Goal: Information Seeking & Learning: Learn about a topic

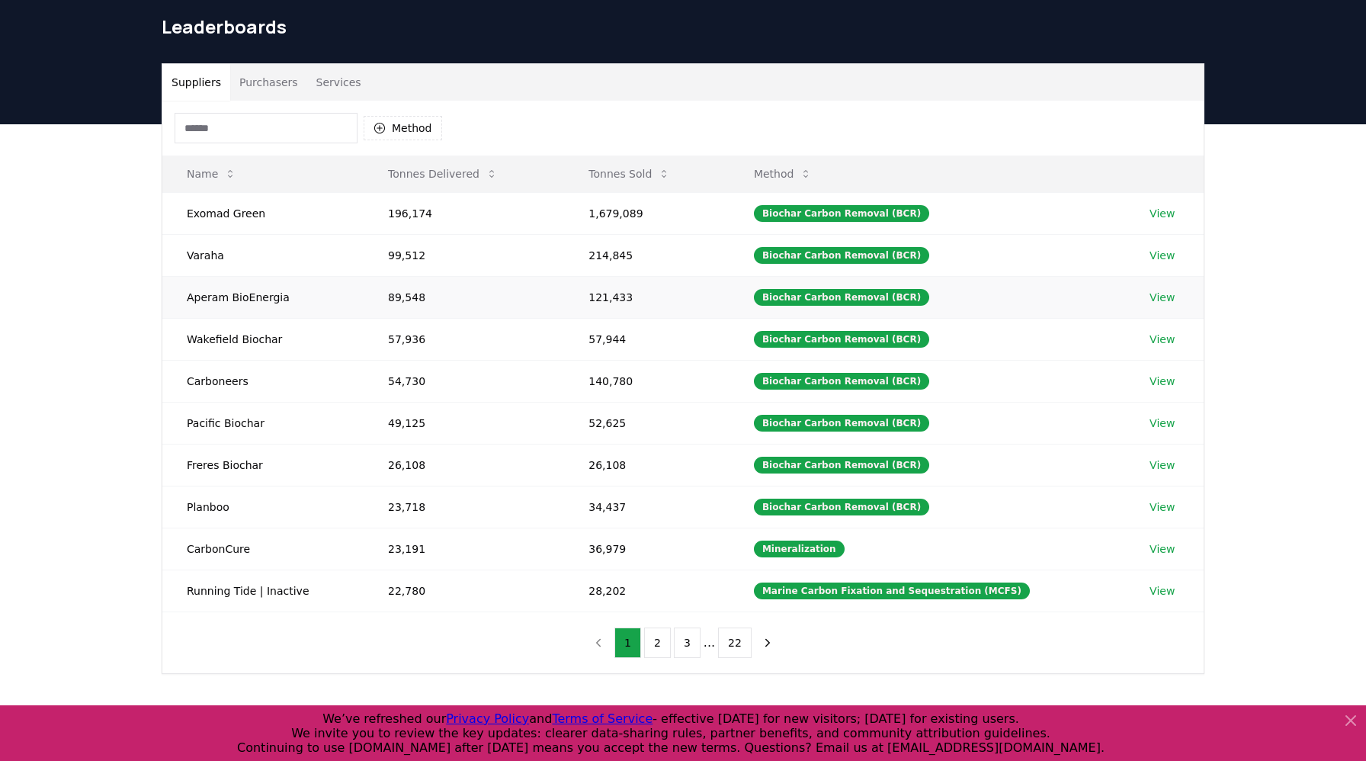
scroll to position [55, 0]
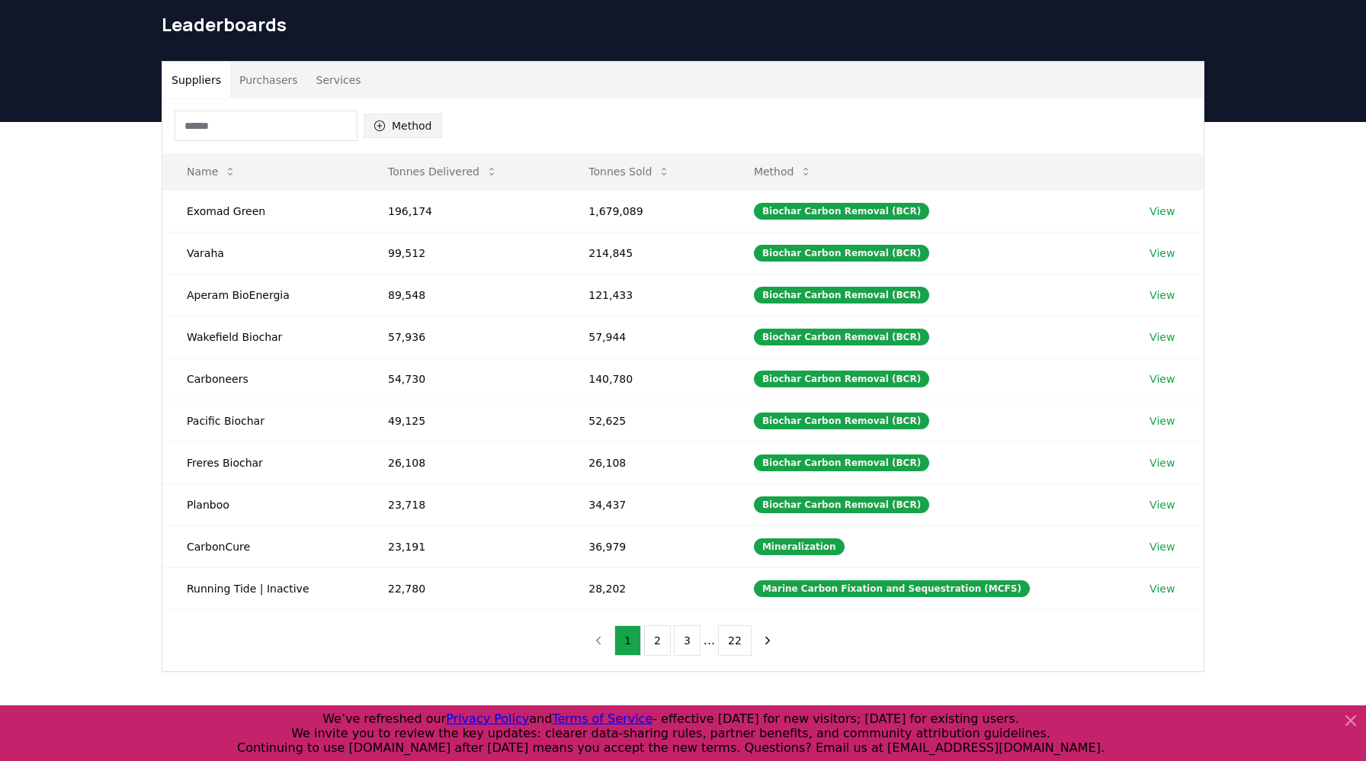
click at [390, 129] on button "Method" at bounding box center [403, 126] width 79 height 24
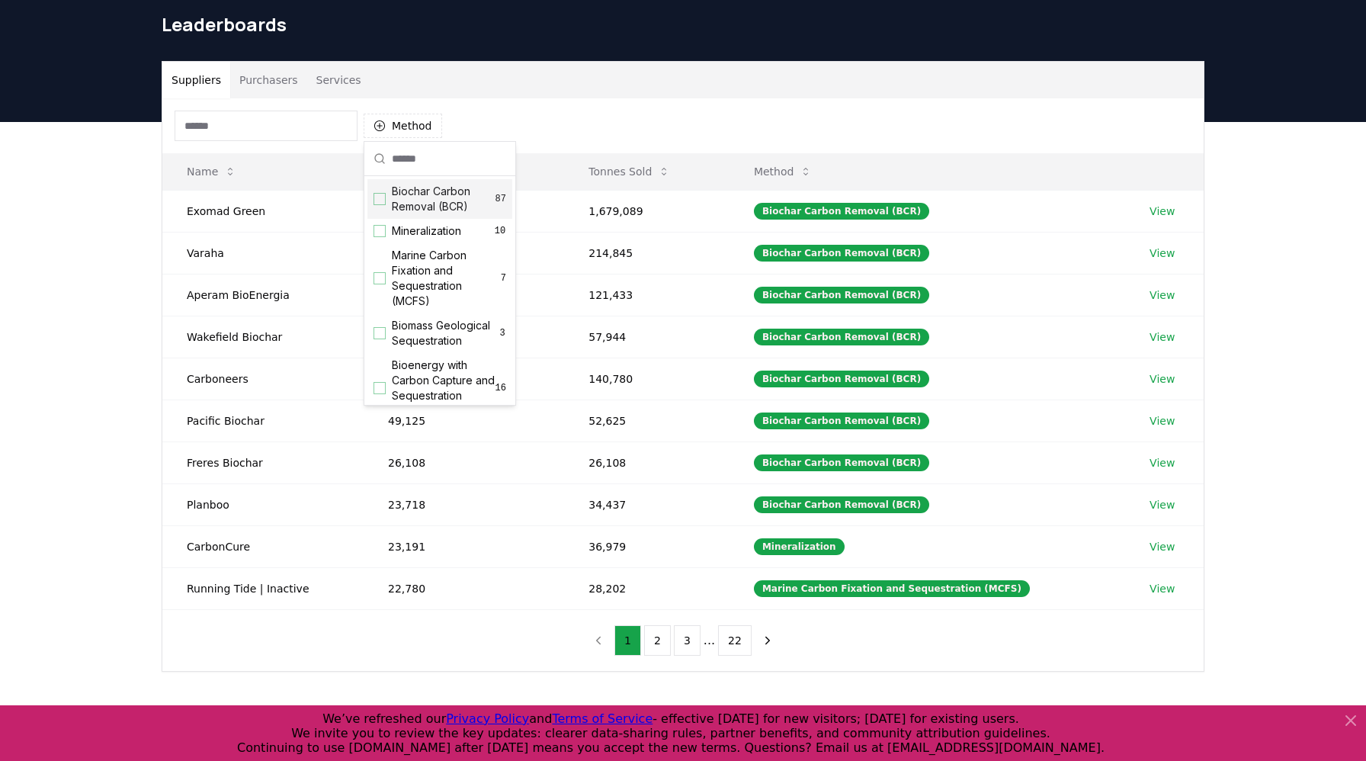
click at [380, 197] on div "Suggestions" at bounding box center [380, 199] width 12 height 12
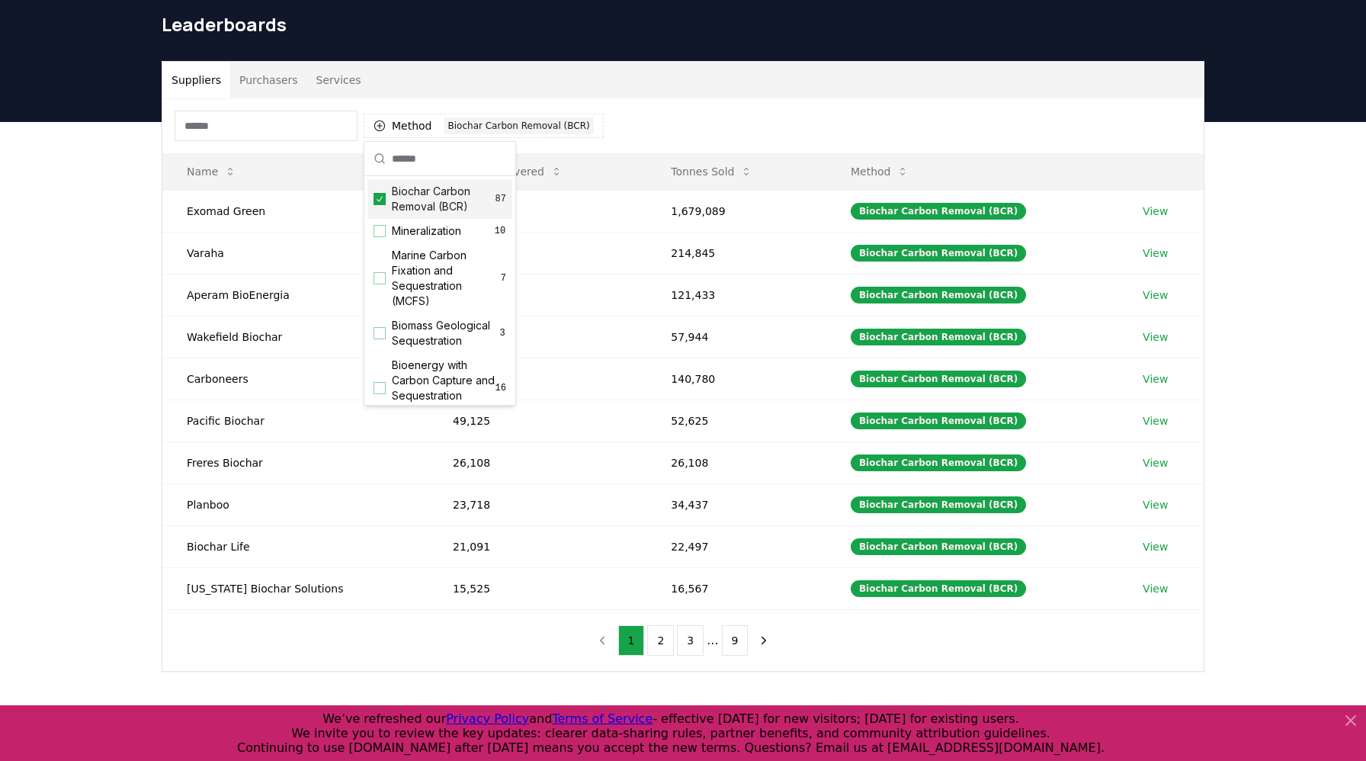
click at [595, 59] on div "Leaderboards" at bounding box center [682, 30] width 1067 height 61
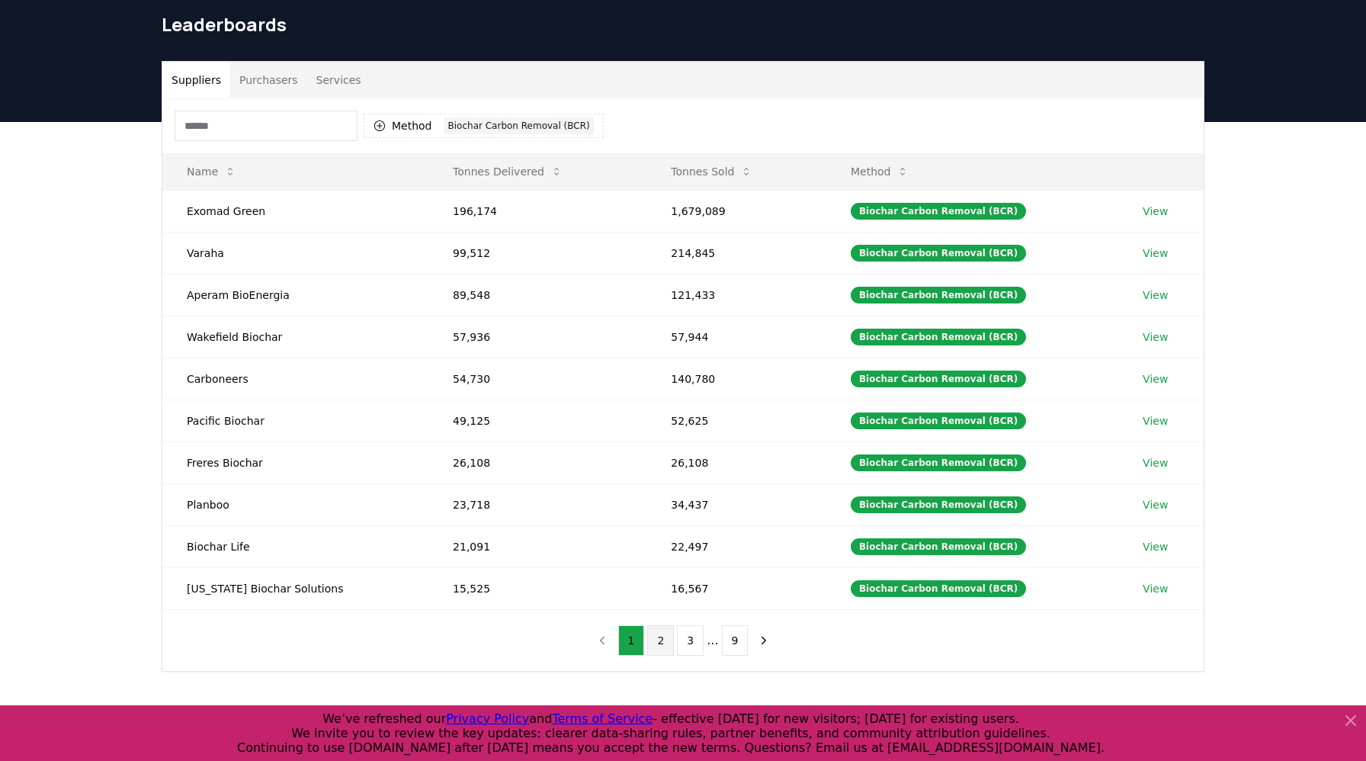
click at [661, 644] on button "2" at bounding box center [660, 640] width 27 height 30
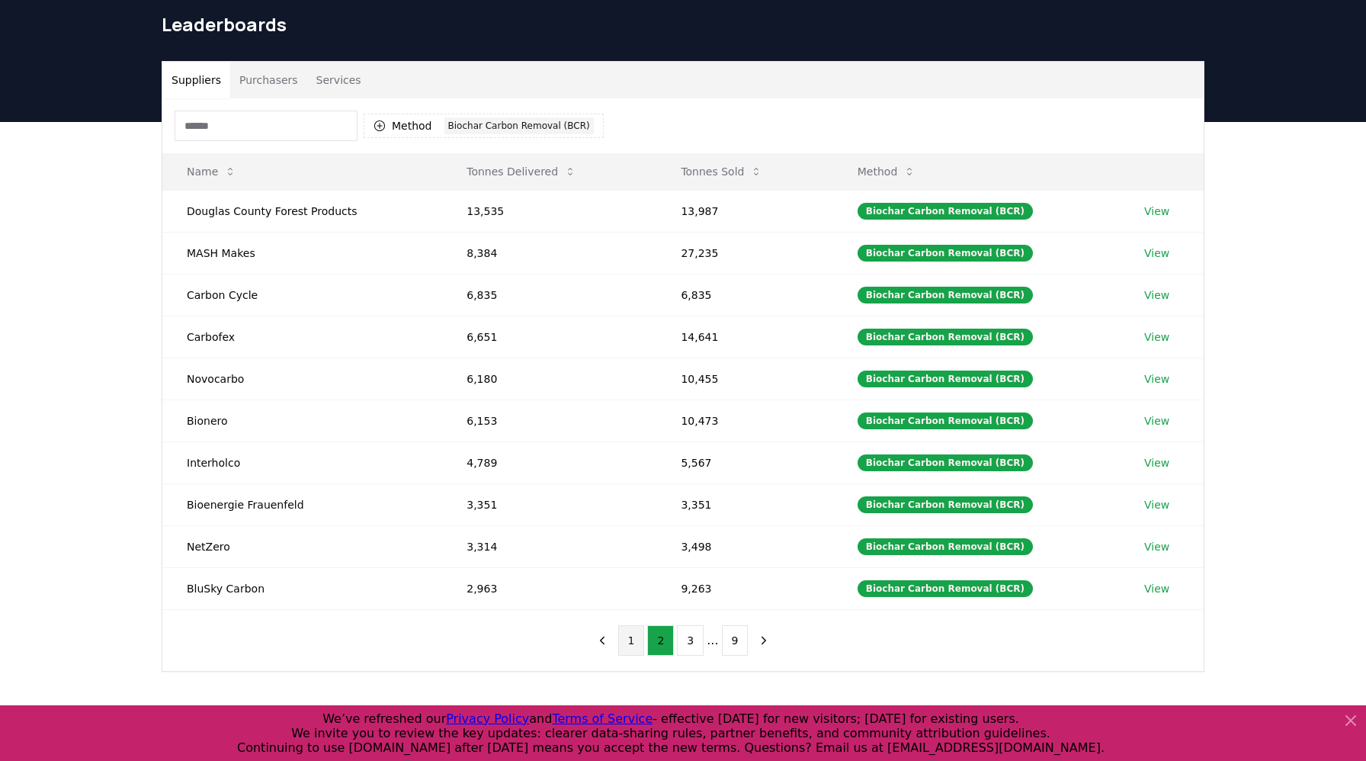
click at [637, 641] on button "1" at bounding box center [631, 640] width 27 height 30
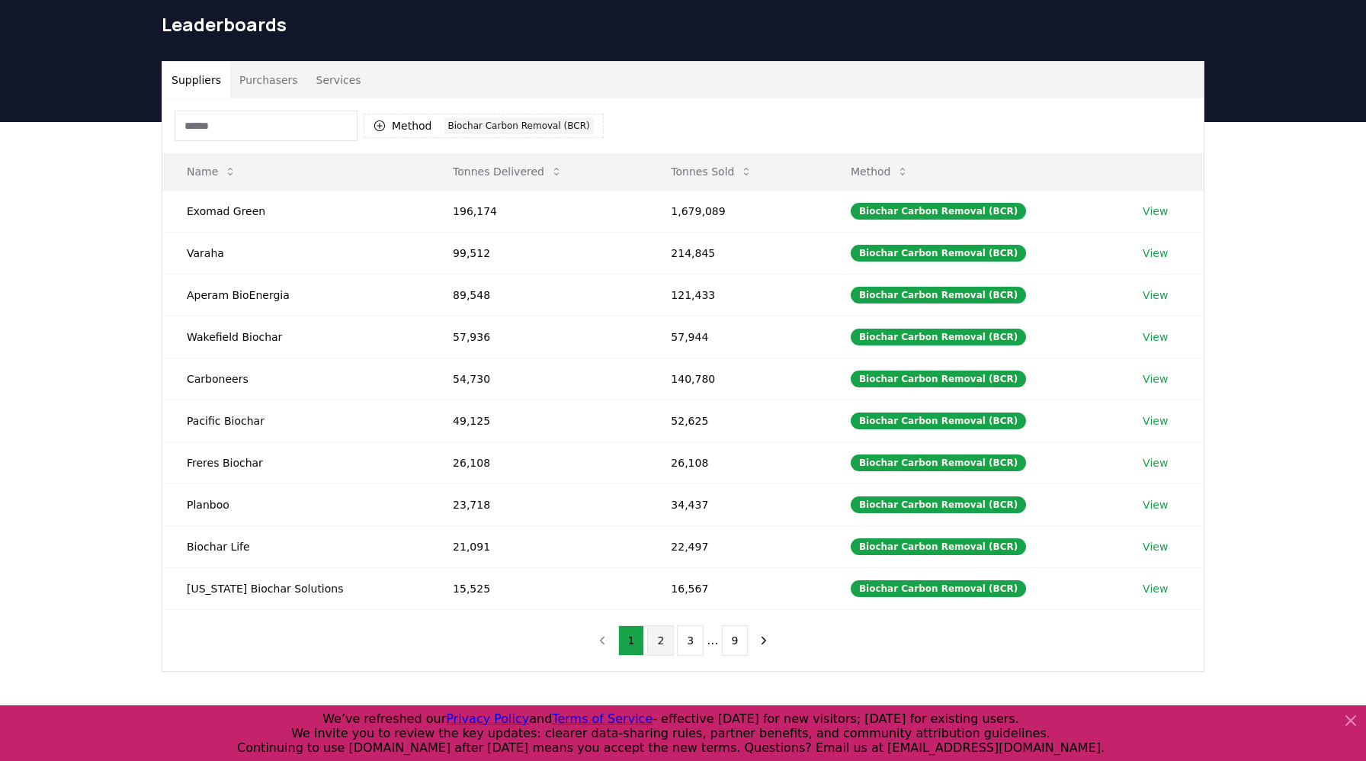
click at [659, 635] on button "2" at bounding box center [660, 640] width 27 height 30
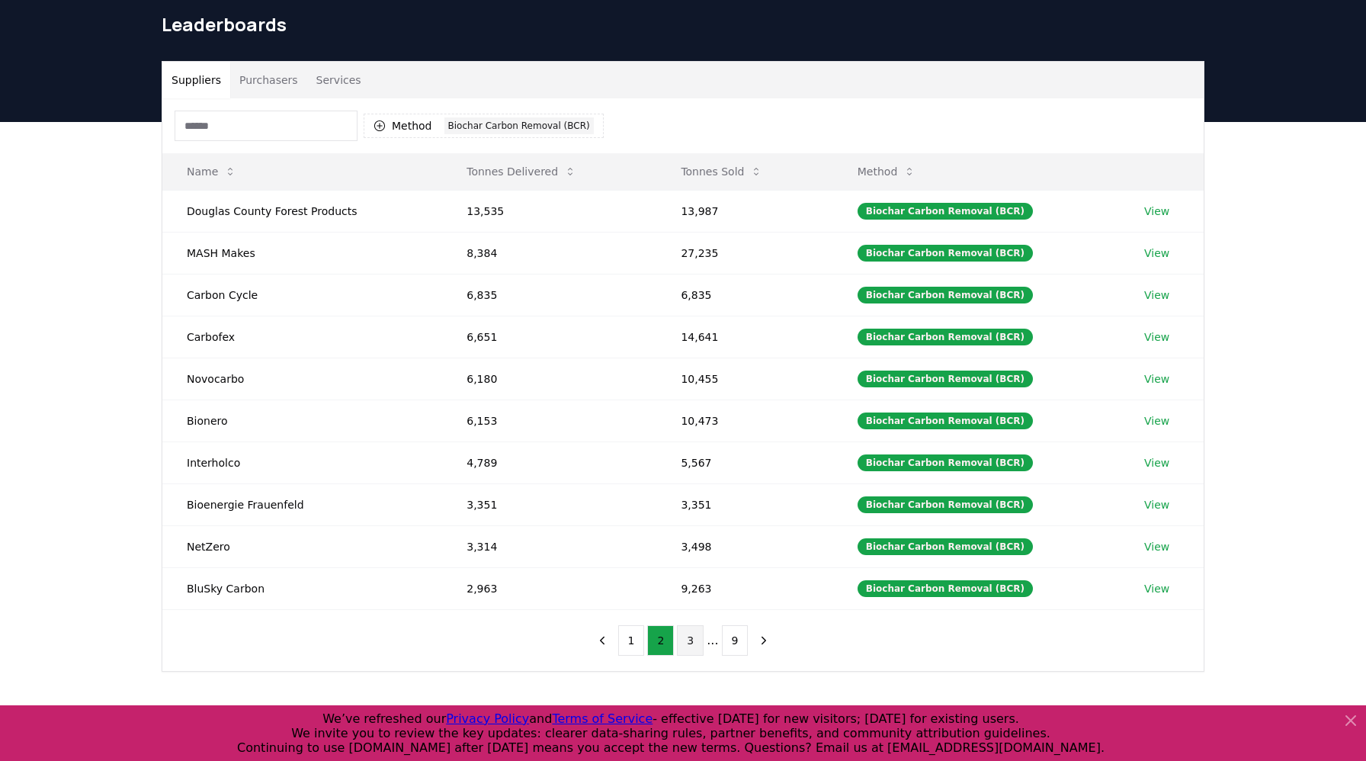
click at [685, 640] on button "3" at bounding box center [690, 640] width 27 height 30
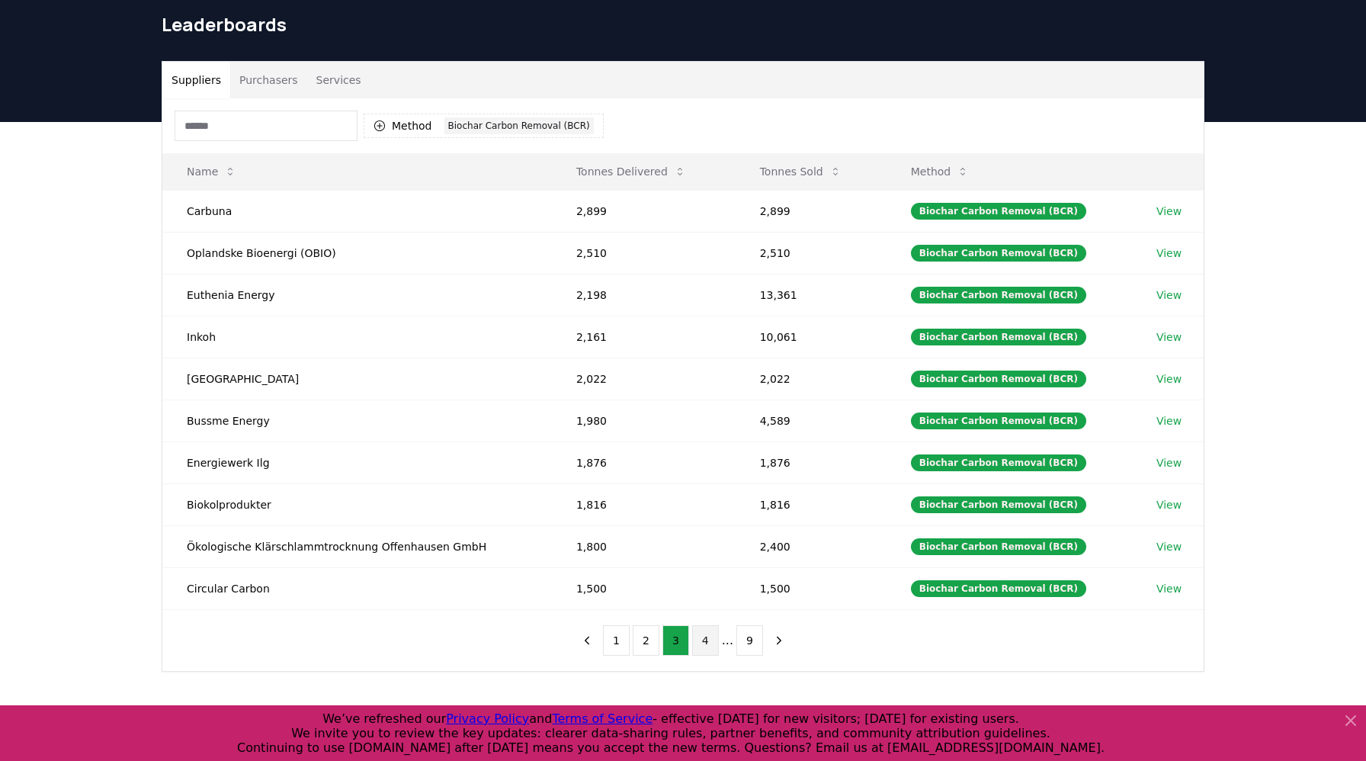
click at [706, 640] on button "4" at bounding box center [705, 640] width 27 height 30
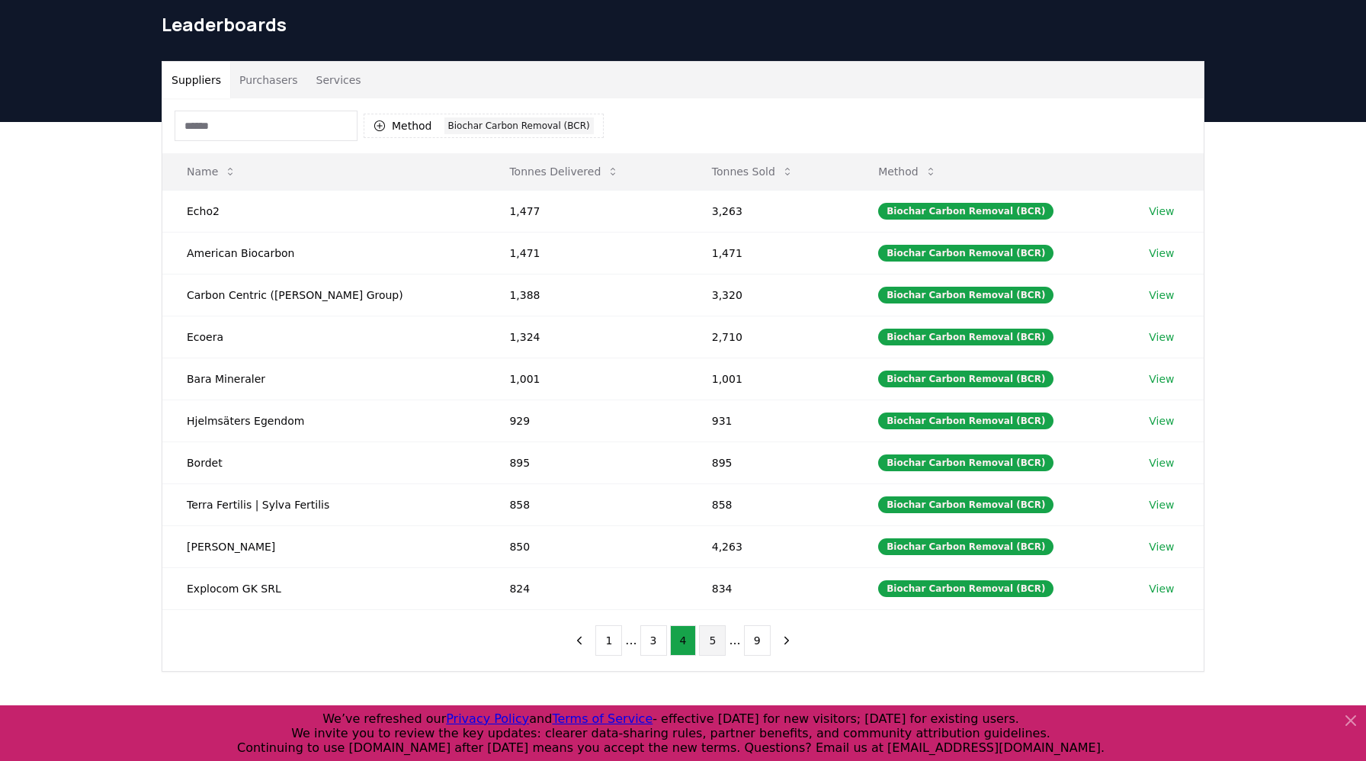
click at [717, 640] on button "5" at bounding box center [712, 640] width 27 height 30
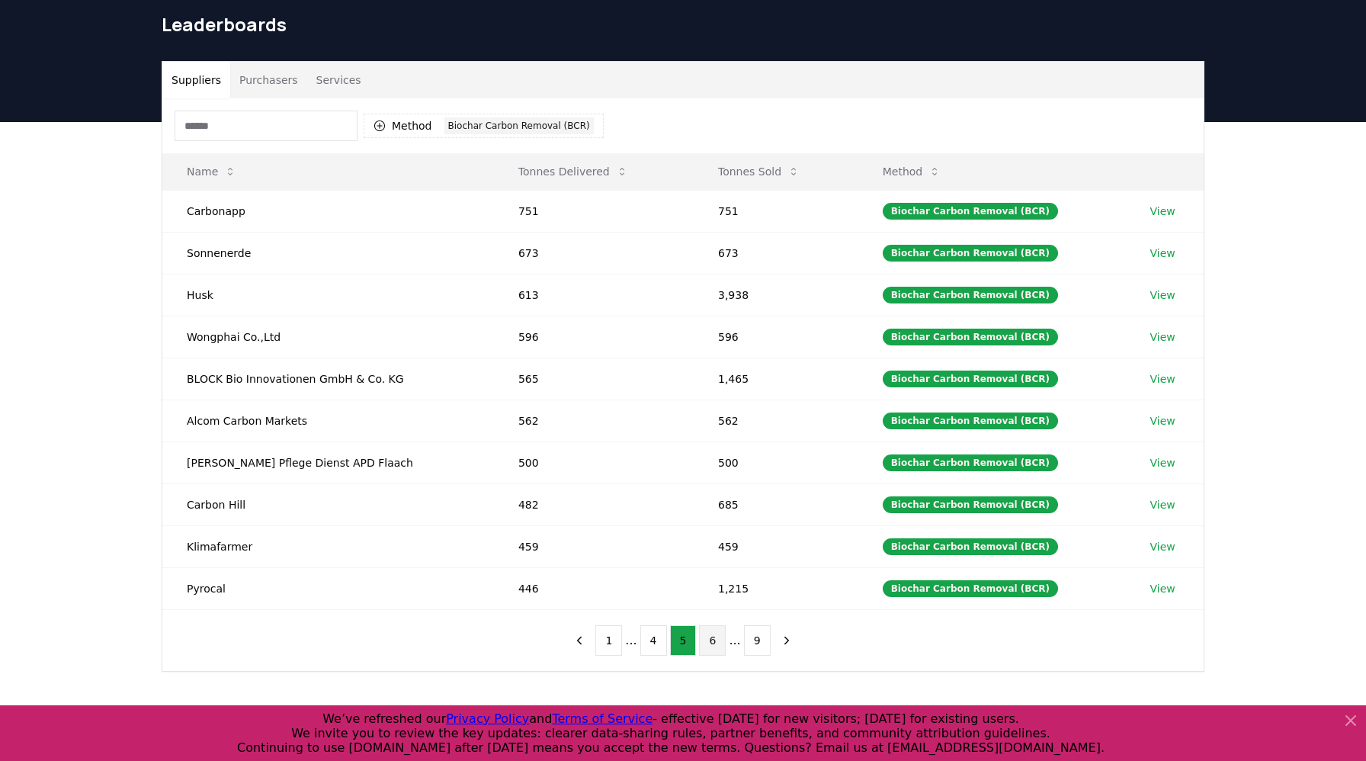
click at [717, 641] on button "6" at bounding box center [712, 640] width 27 height 30
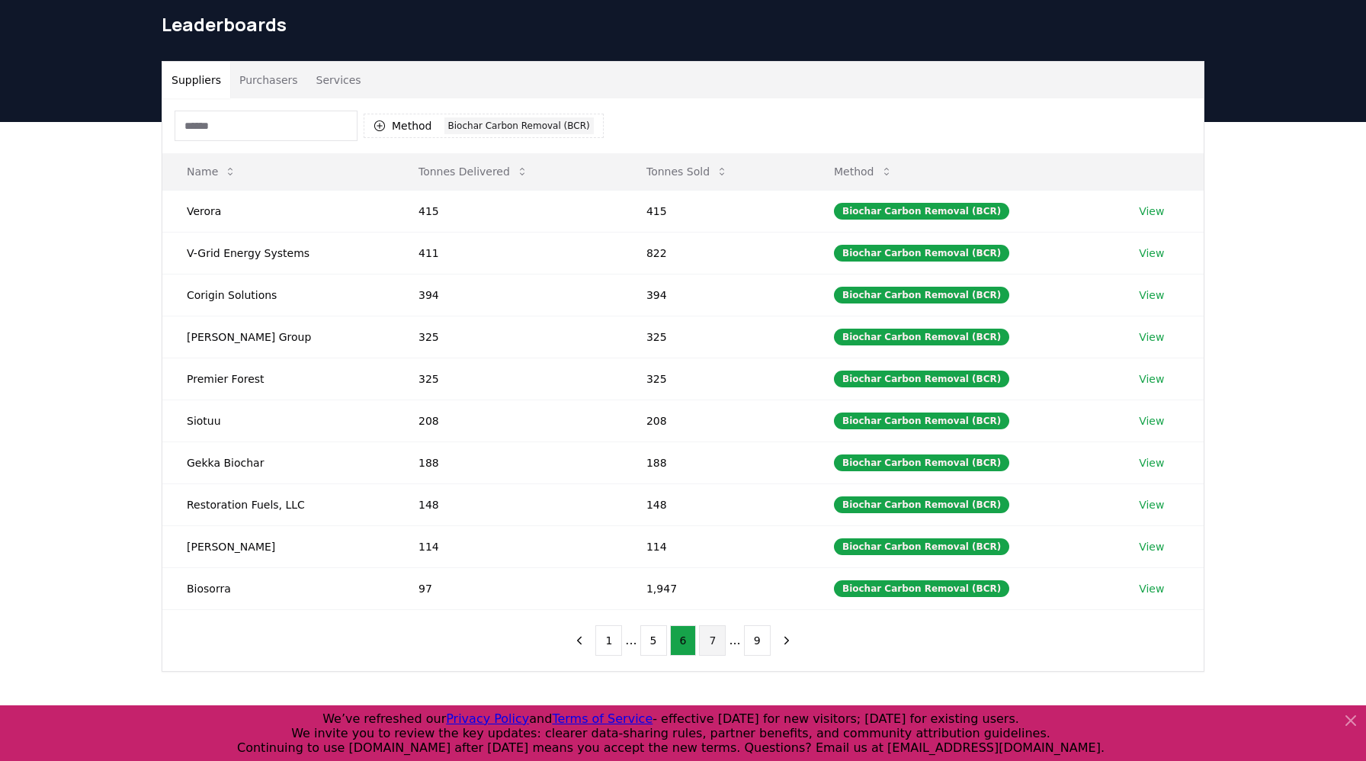
click at [717, 642] on button "7" at bounding box center [712, 640] width 27 height 30
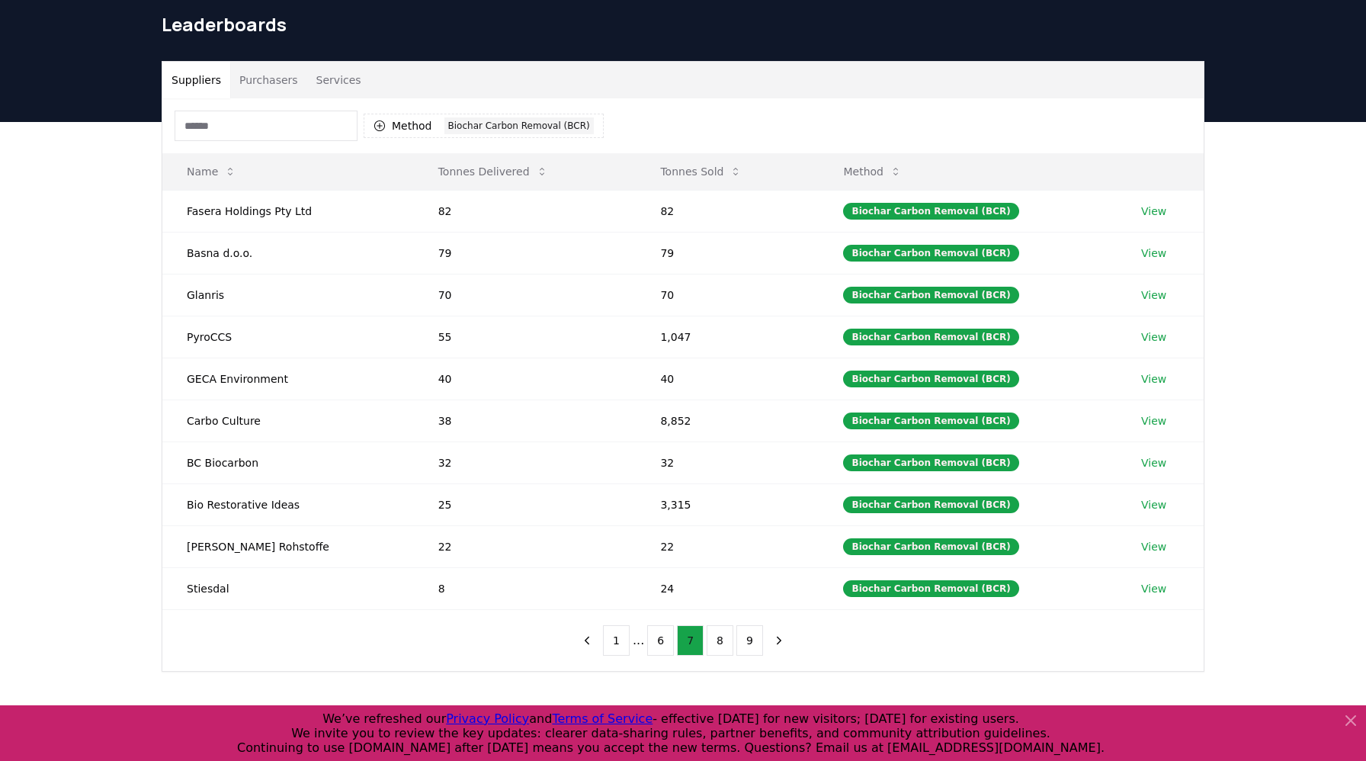
click at [717, 642] on button "8" at bounding box center [720, 640] width 27 height 30
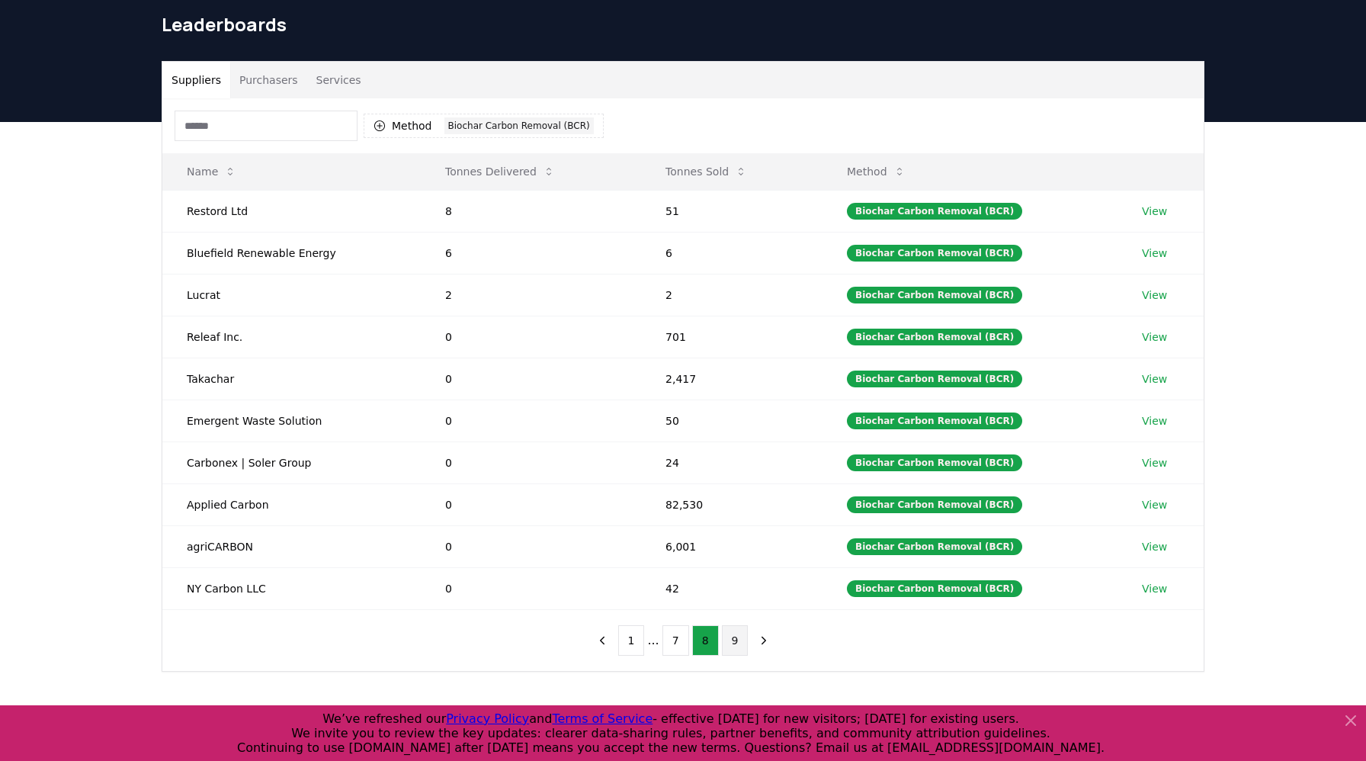
click at [725, 642] on button "9" at bounding box center [735, 640] width 27 height 30
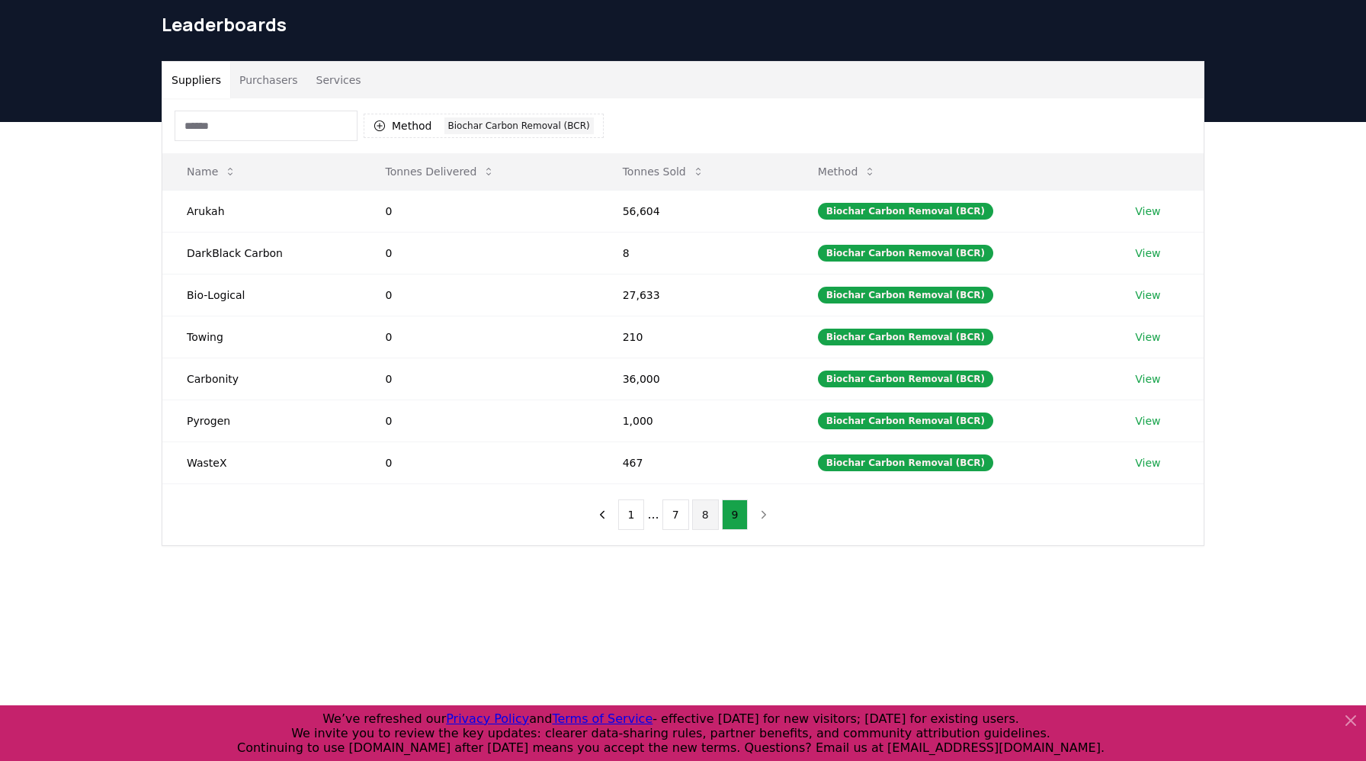
click at [707, 517] on button "8" at bounding box center [705, 514] width 27 height 30
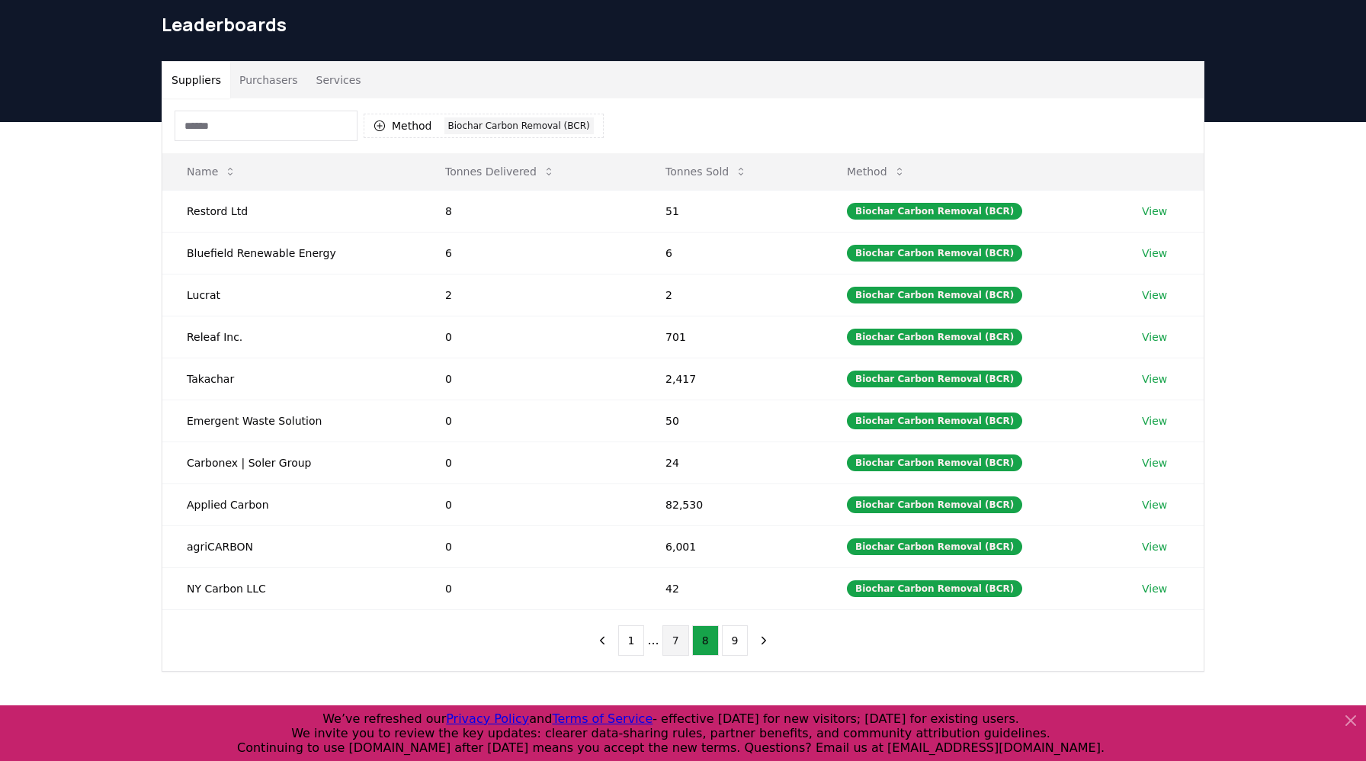
click at [674, 640] on button "7" at bounding box center [675, 640] width 27 height 30
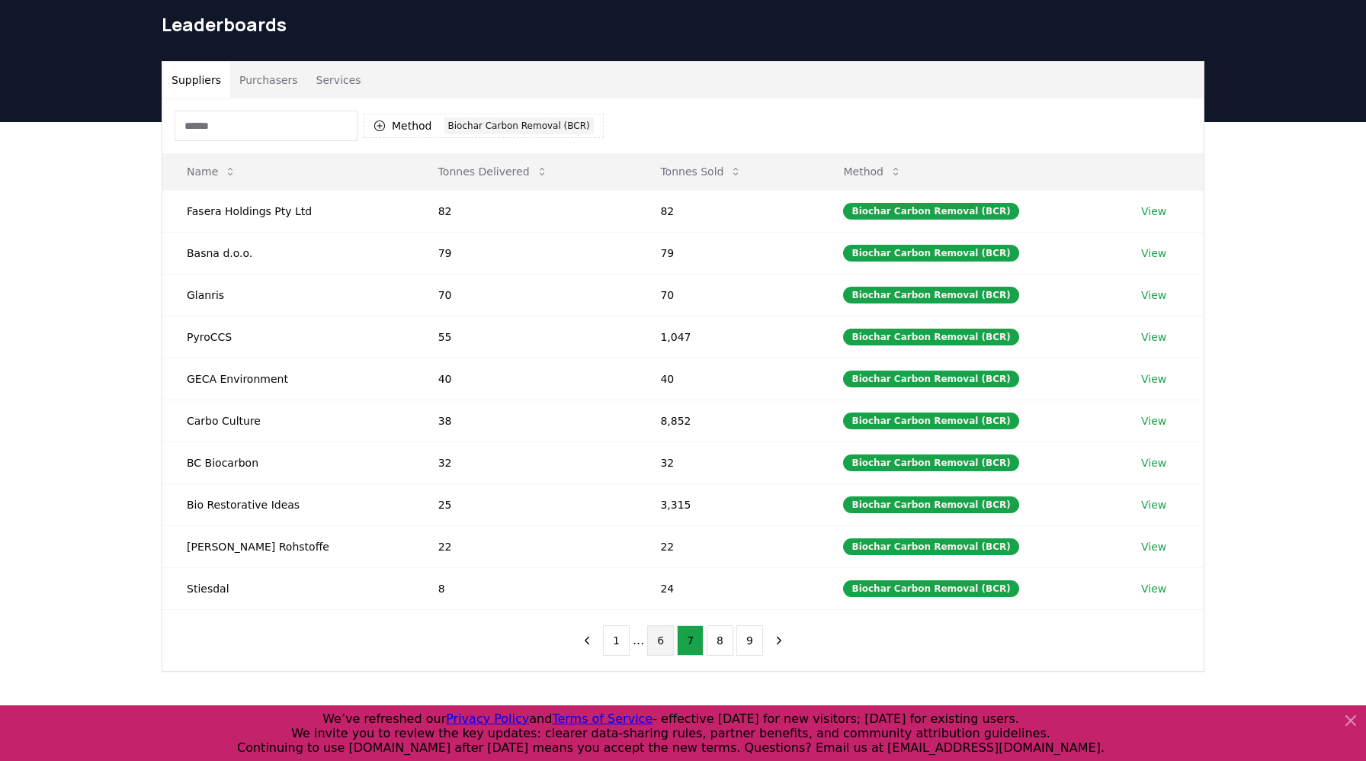
click at [659, 643] on button "6" at bounding box center [660, 640] width 27 height 30
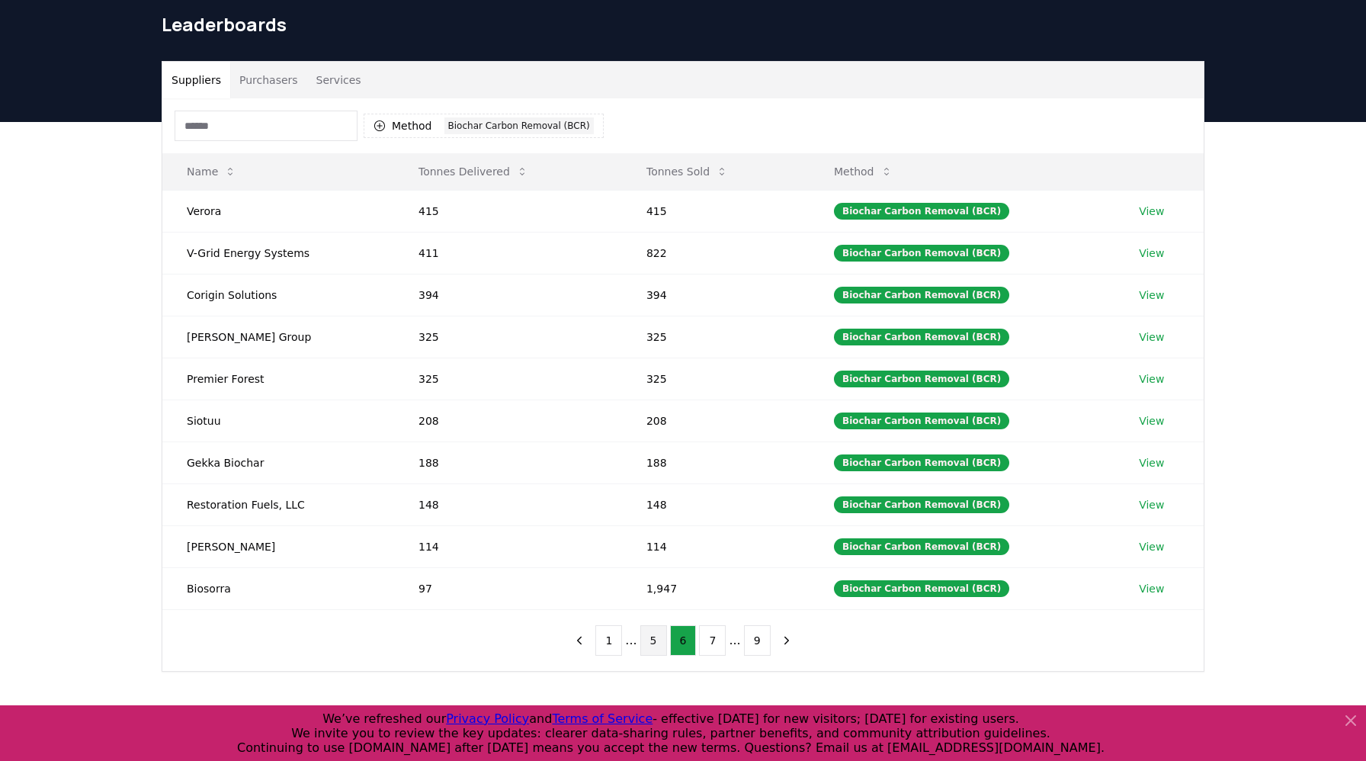
click at [657, 643] on button "5" at bounding box center [653, 640] width 27 height 30
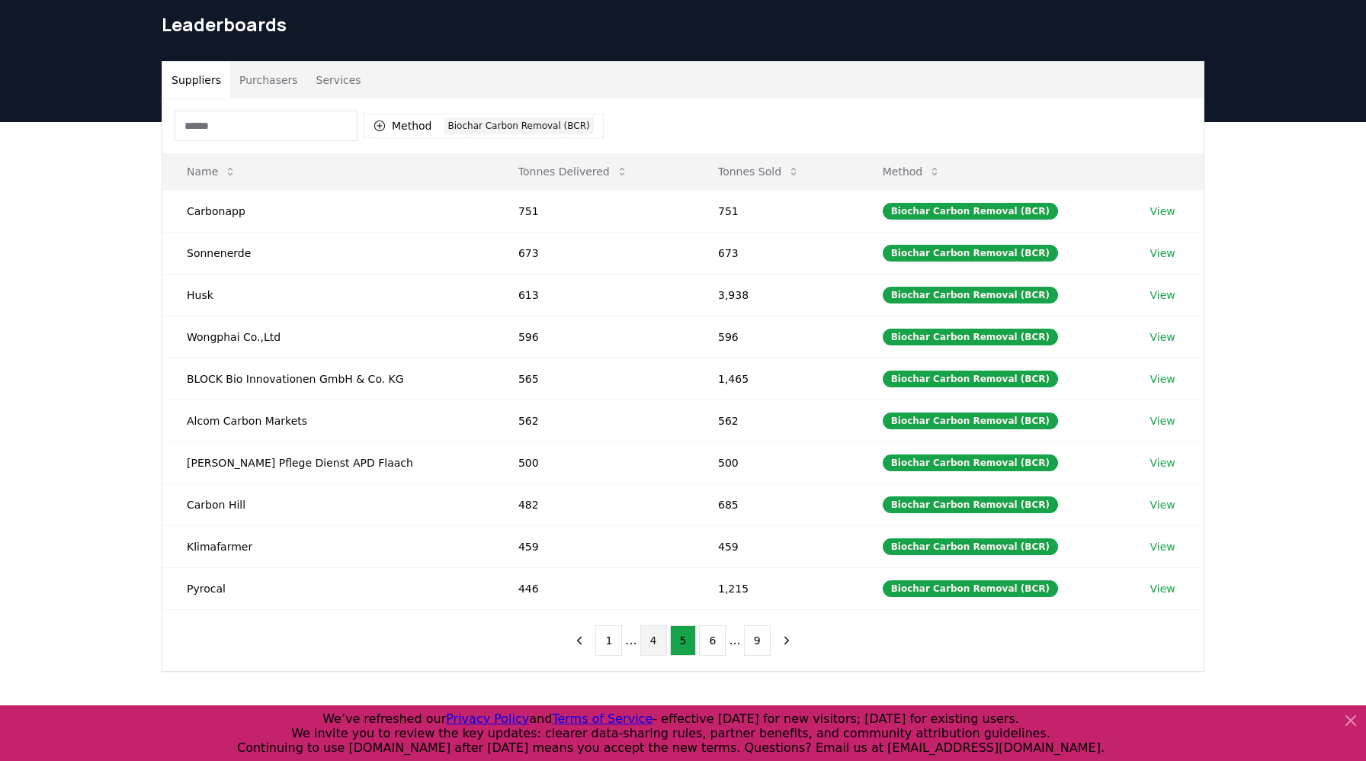
click at [654, 643] on button "4" at bounding box center [653, 640] width 27 height 30
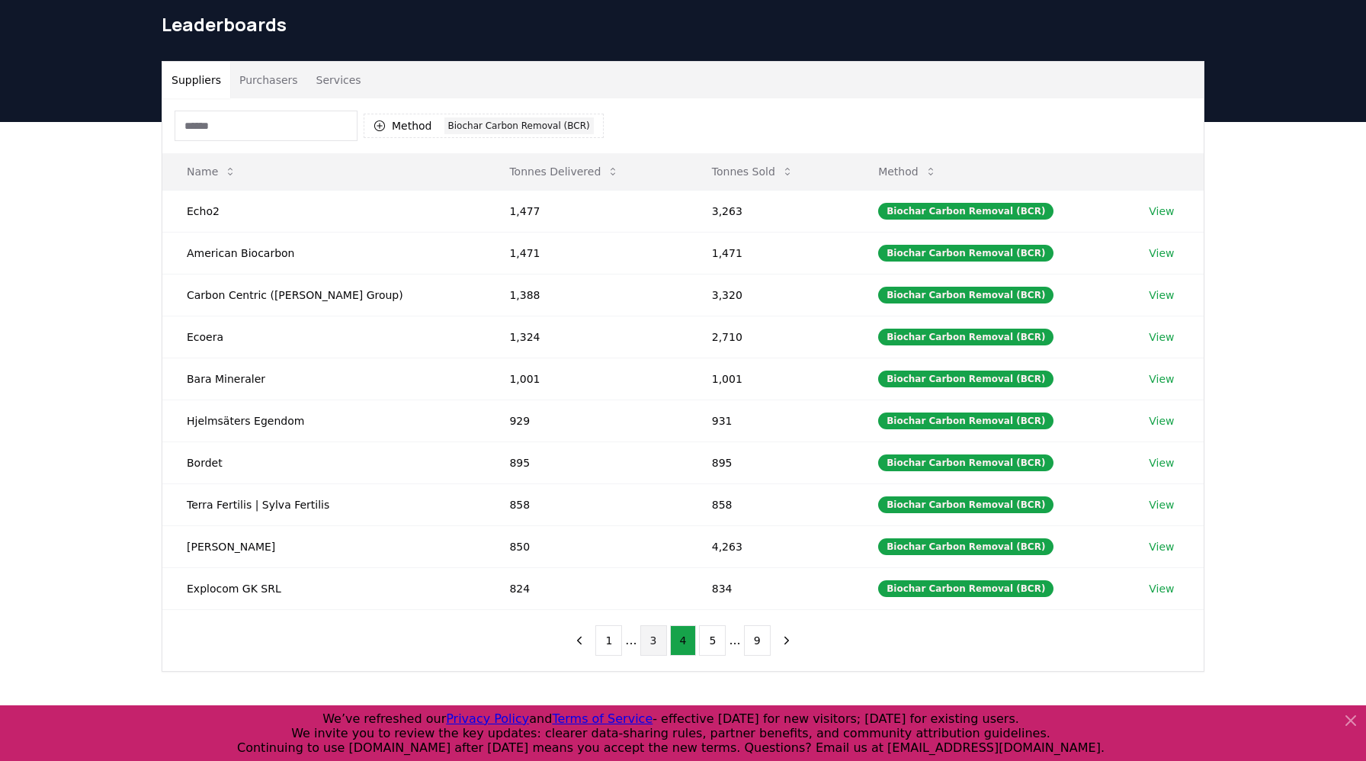
click at [653, 643] on button "3" at bounding box center [653, 640] width 27 height 30
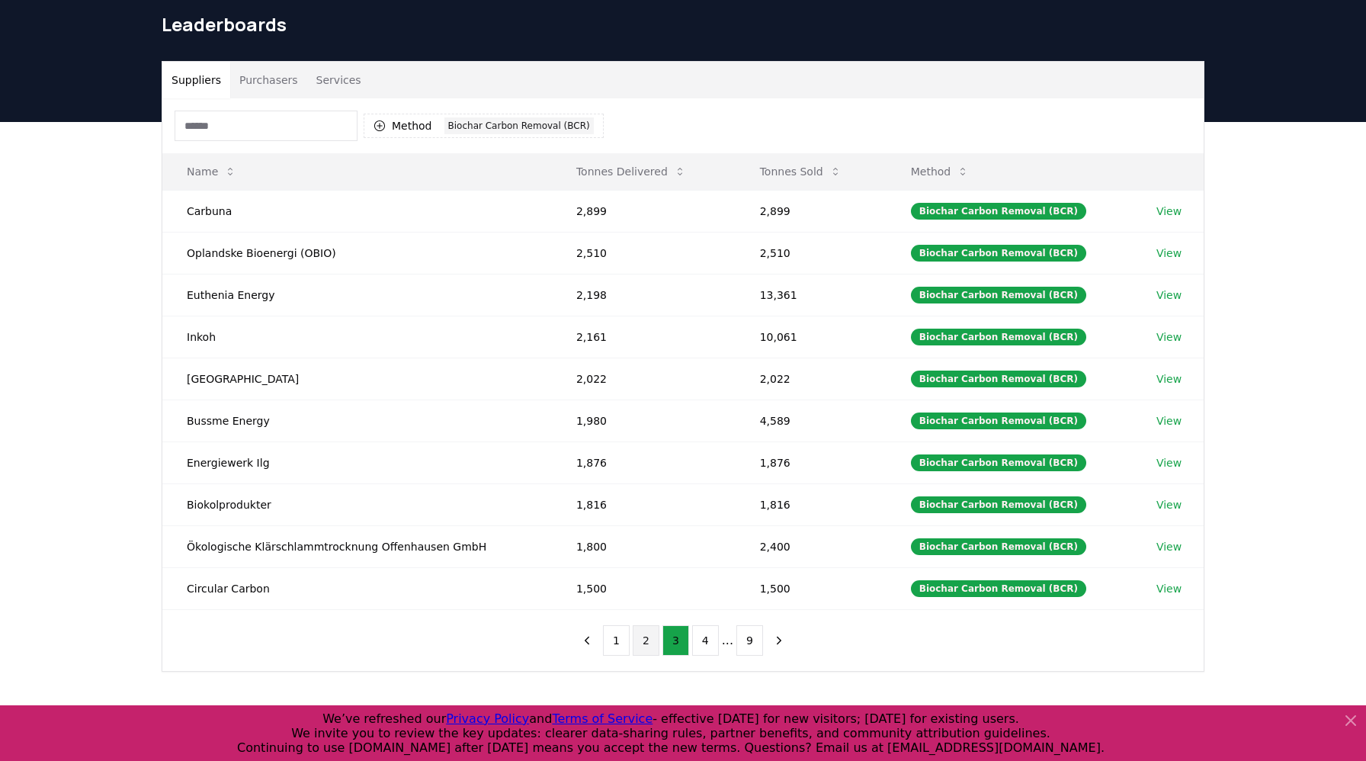
click at [653, 643] on button "2" at bounding box center [646, 640] width 27 height 30
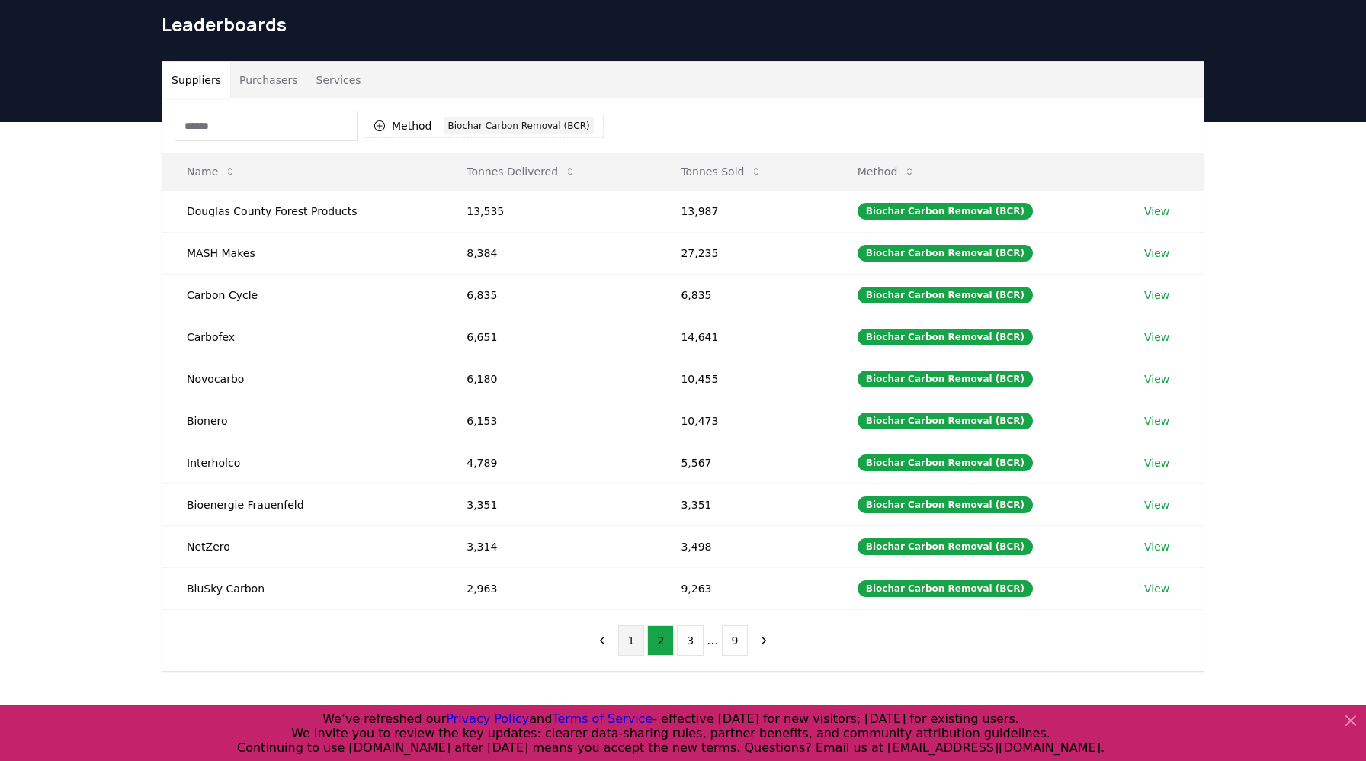
click at [640, 644] on button "1" at bounding box center [631, 640] width 27 height 30
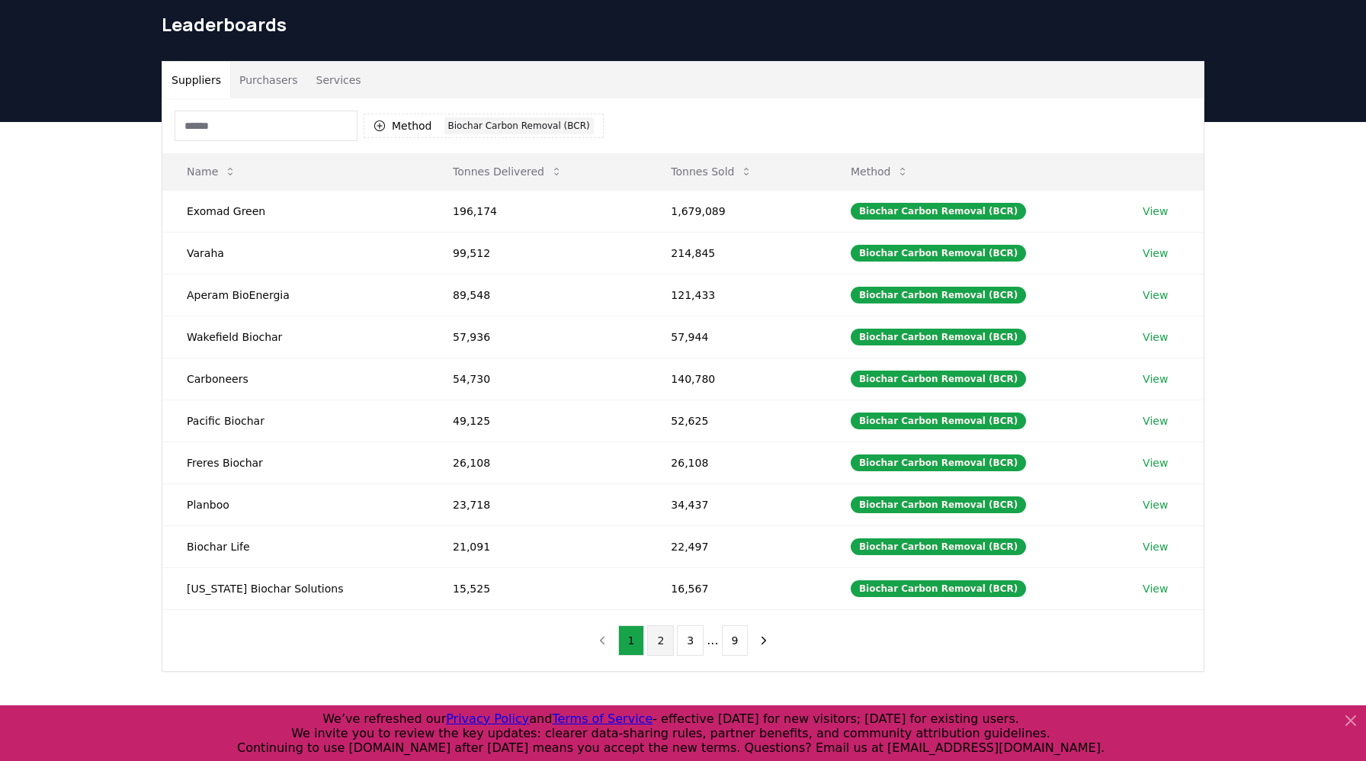
click at [656, 643] on button "2" at bounding box center [660, 640] width 27 height 30
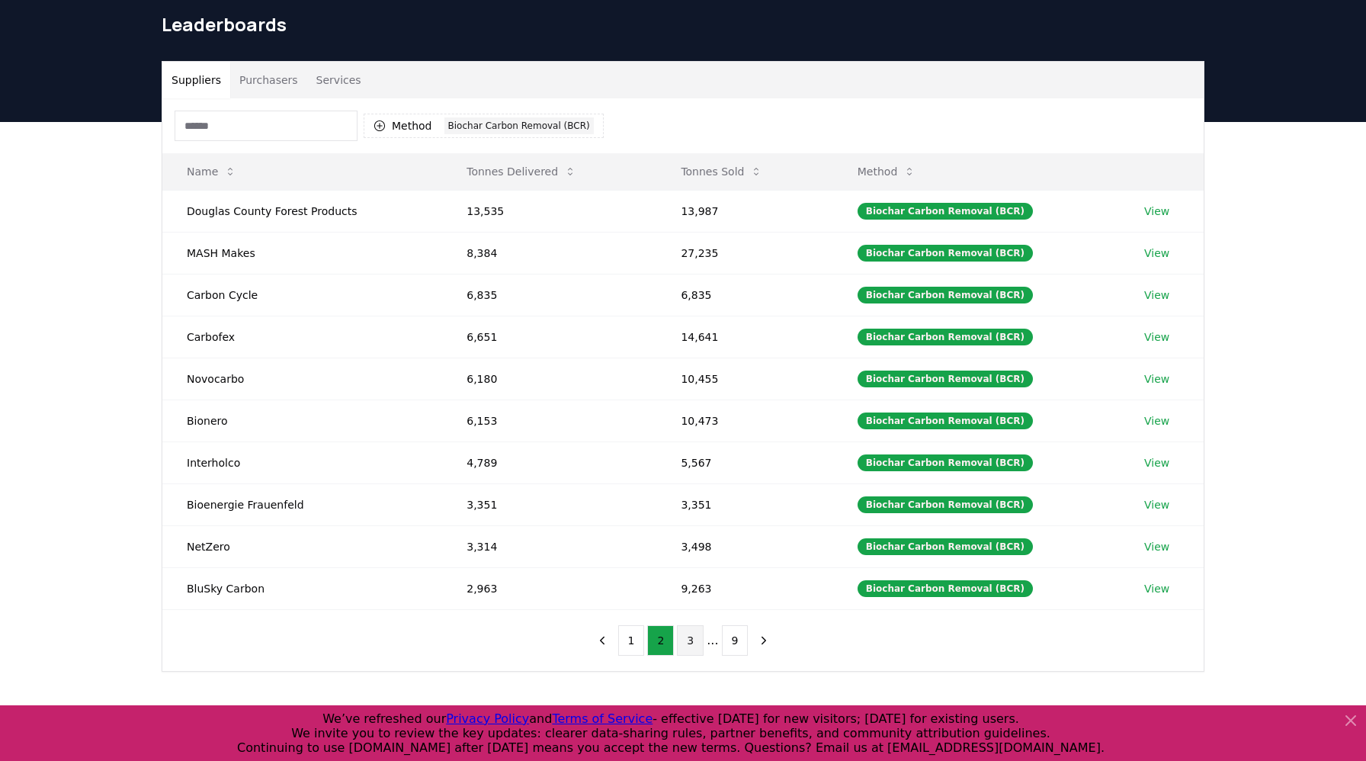
click at [679, 642] on button "3" at bounding box center [690, 640] width 27 height 30
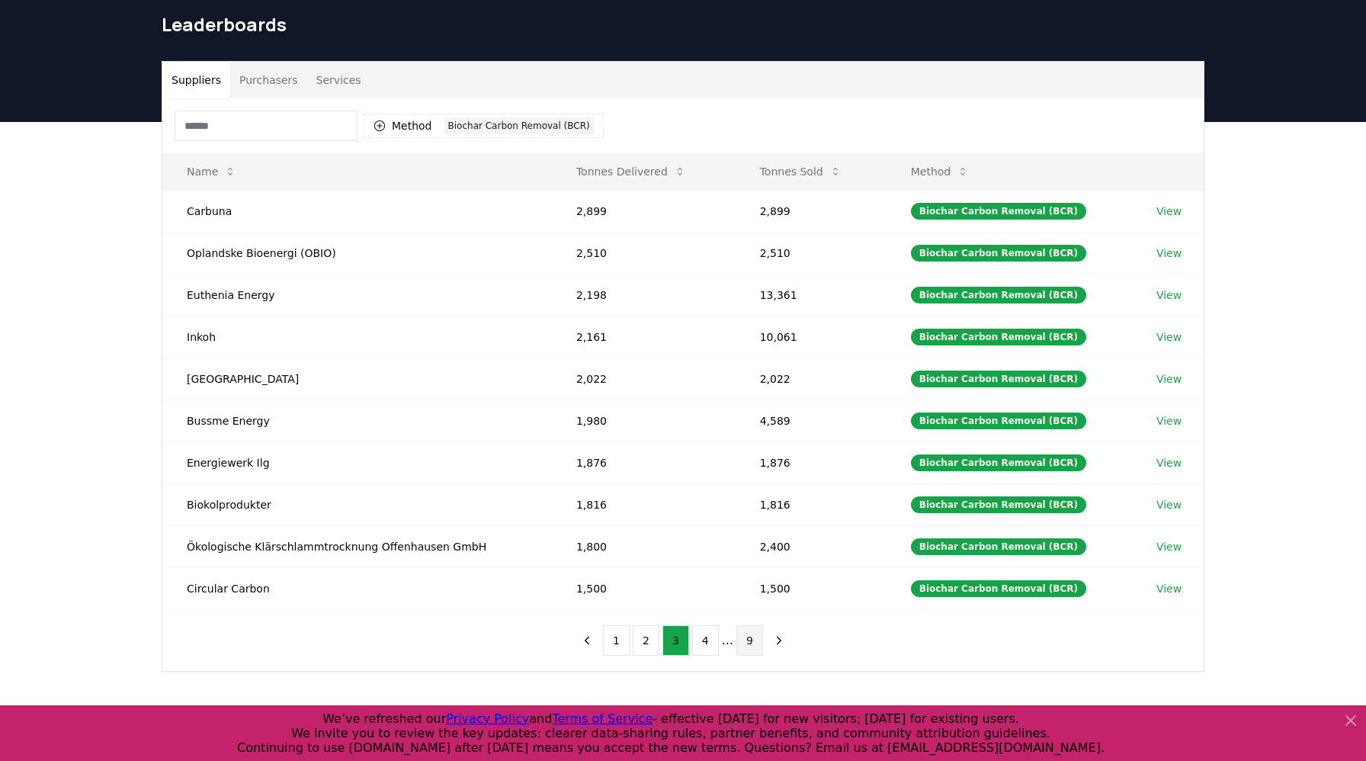
click at [743, 648] on button "9" at bounding box center [749, 640] width 27 height 30
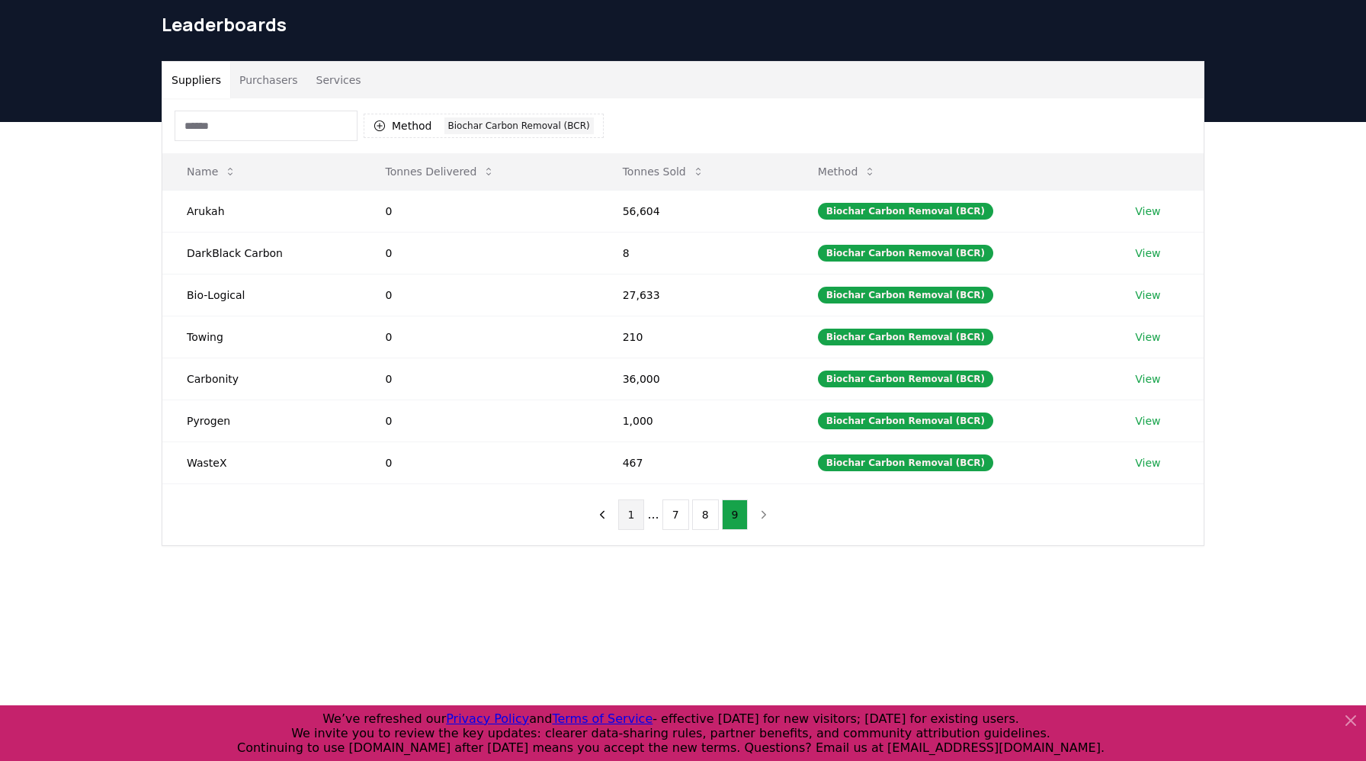
click at [638, 513] on button "1" at bounding box center [631, 514] width 27 height 30
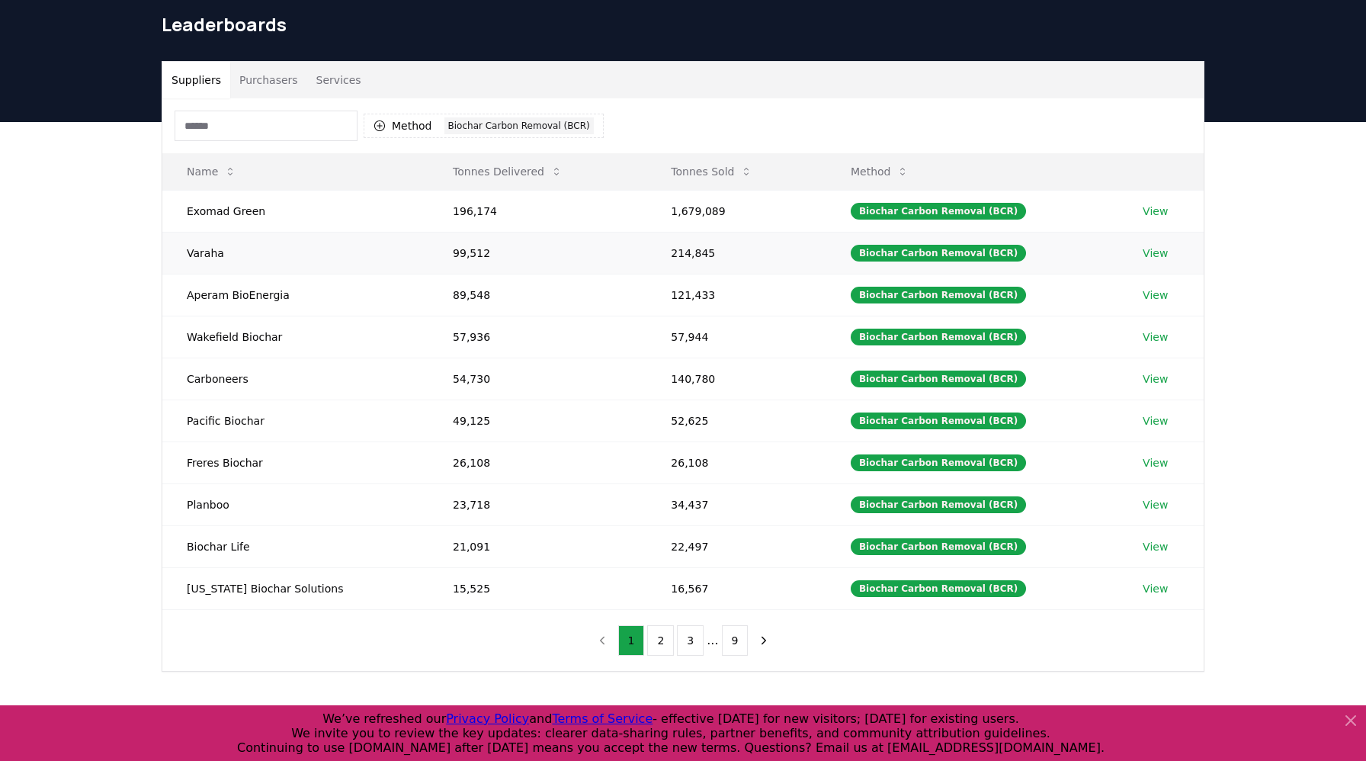
click at [1143, 249] on link "View" at bounding box center [1155, 252] width 25 height 15
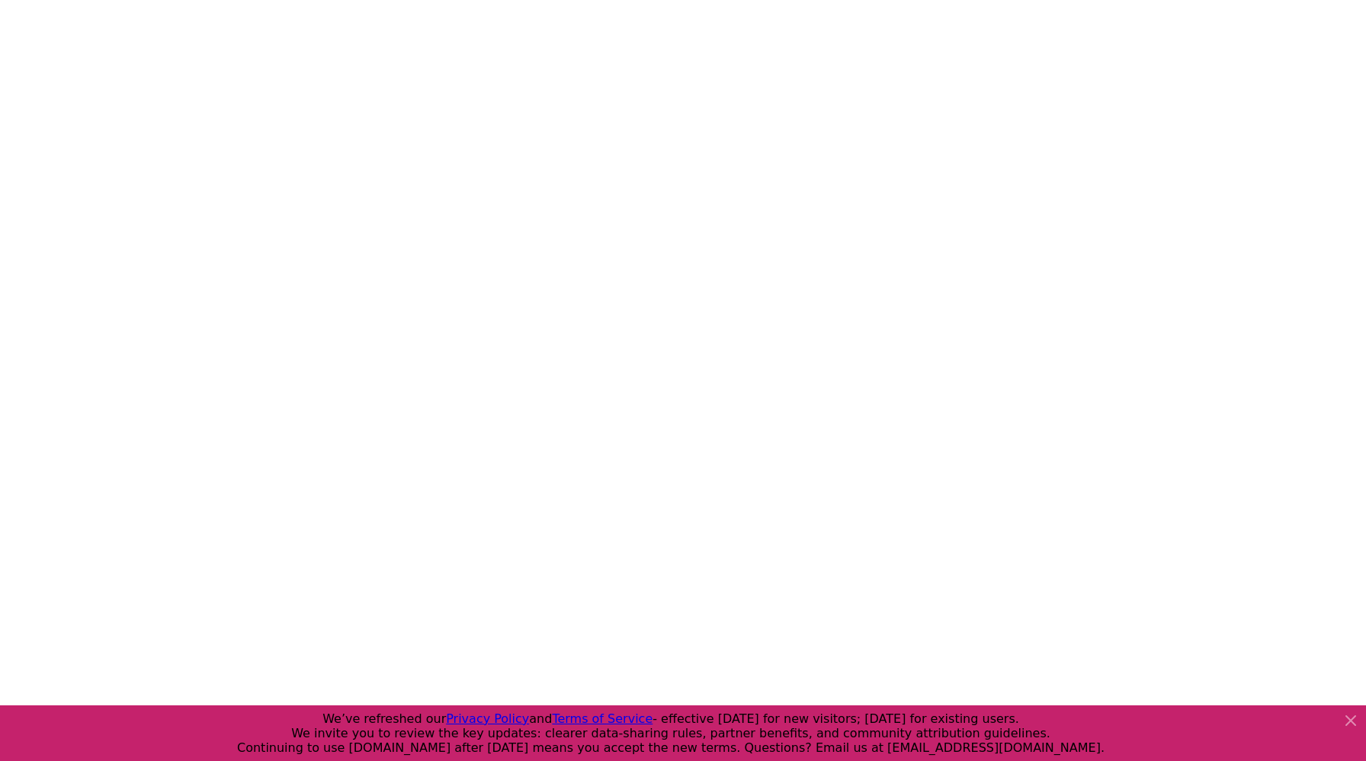
scroll to position [269, 0]
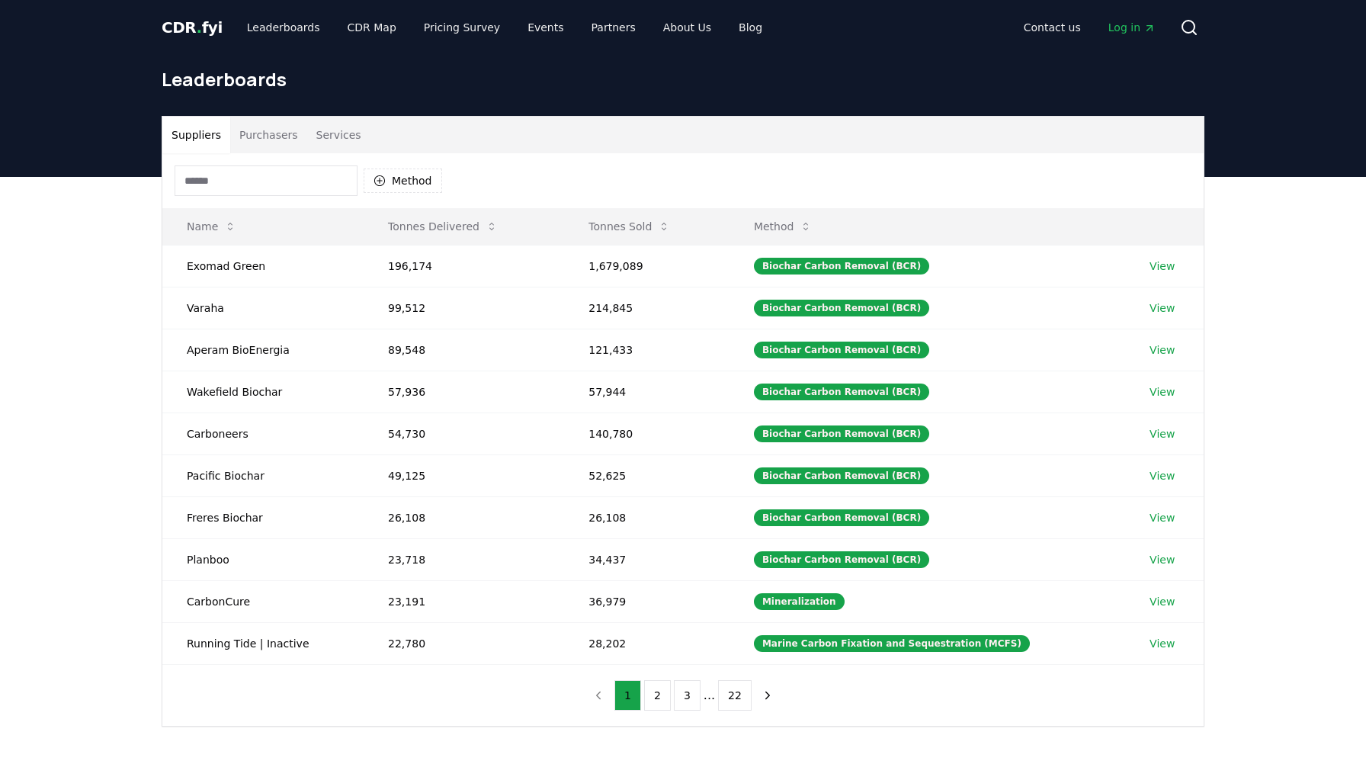
scroll to position [55, 0]
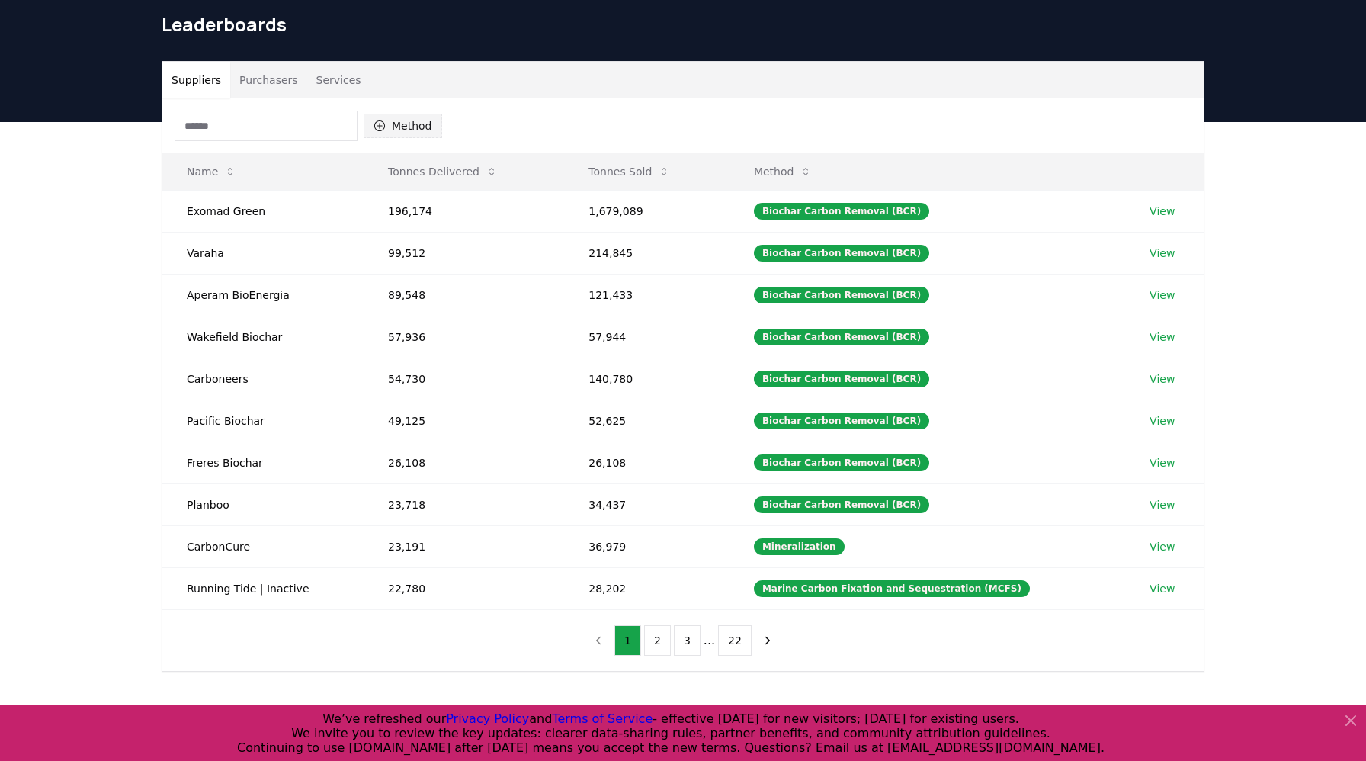
click at [386, 125] on button "Method" at bounding box center [403, 126] width 79 height 24
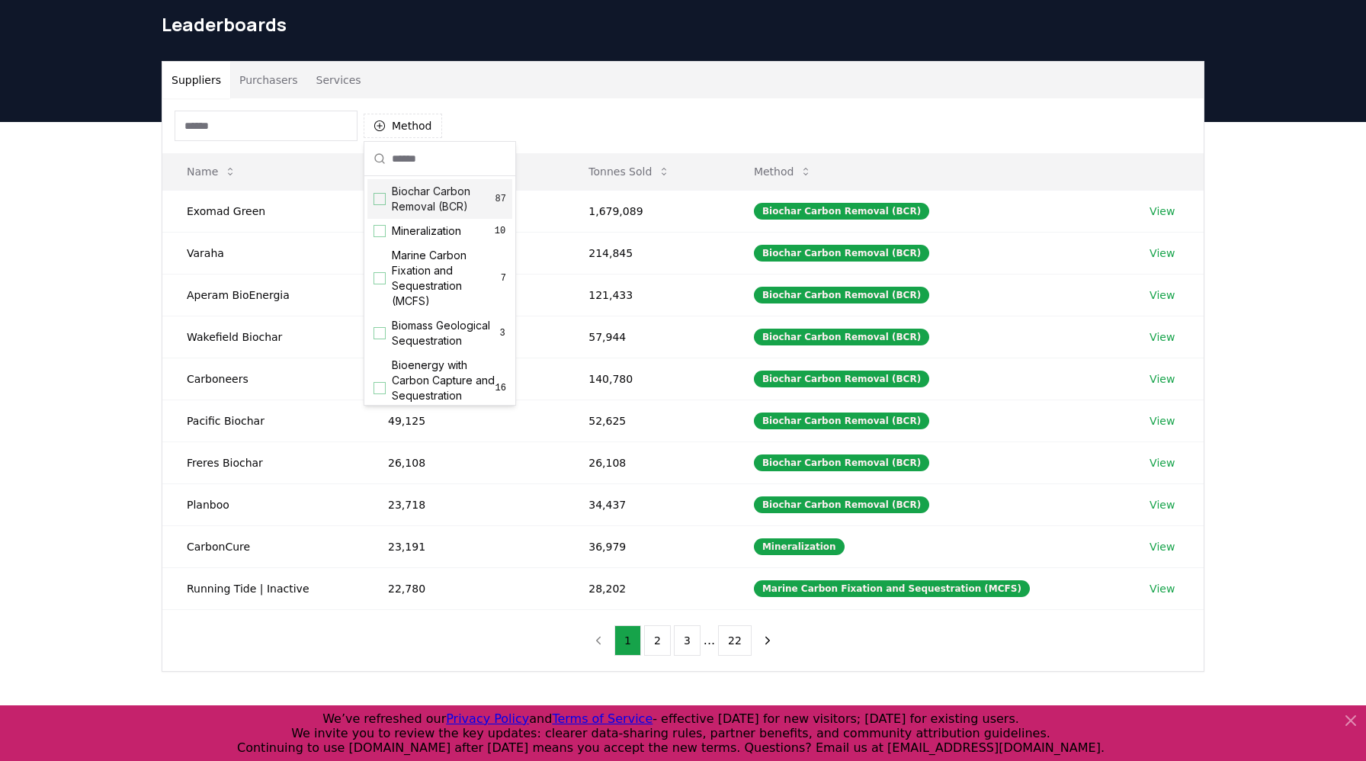
click at [380, 202] on div "Suggestions" at bounding box center [380, 199] width 12 height 12
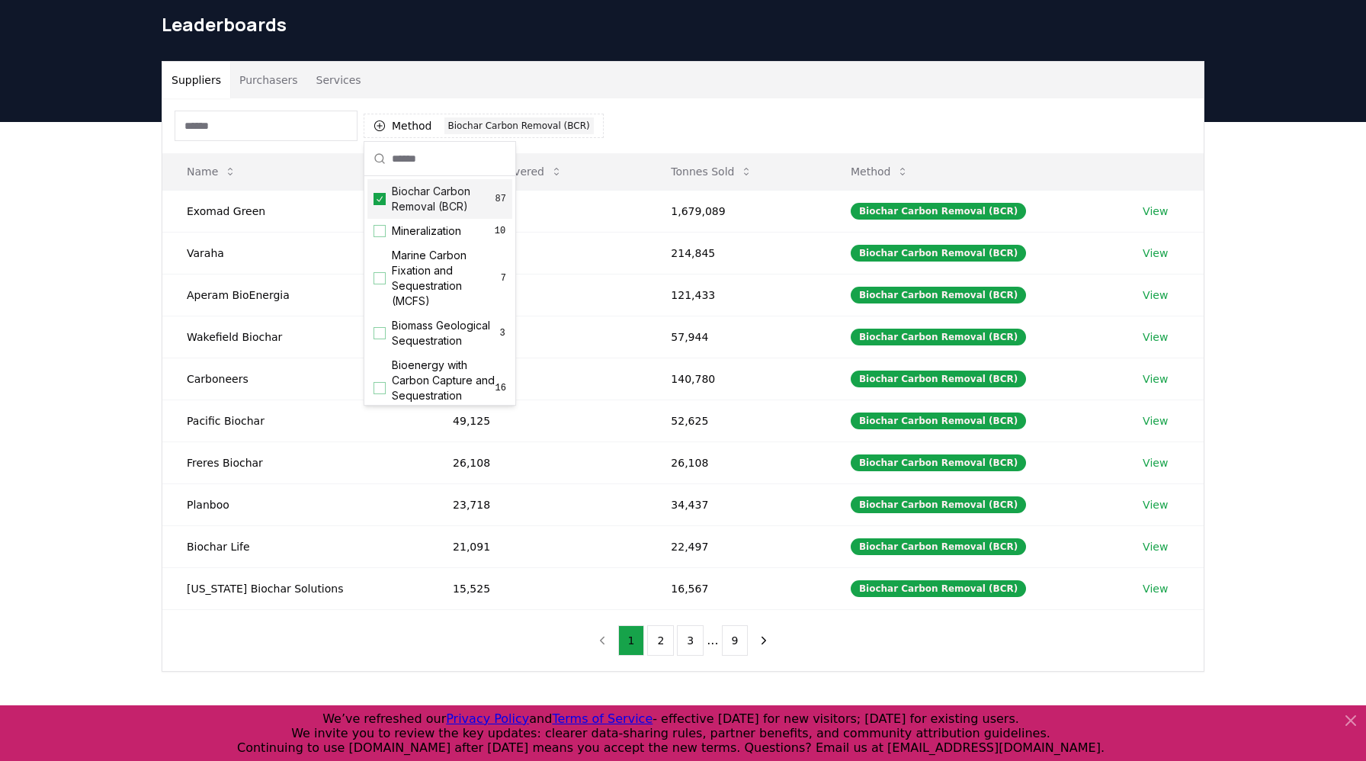
click at [650, 98] on div "Method 1 Biochar Carbon Removal (BCR)" at bounding box center [682, 125] width 1041 height 55
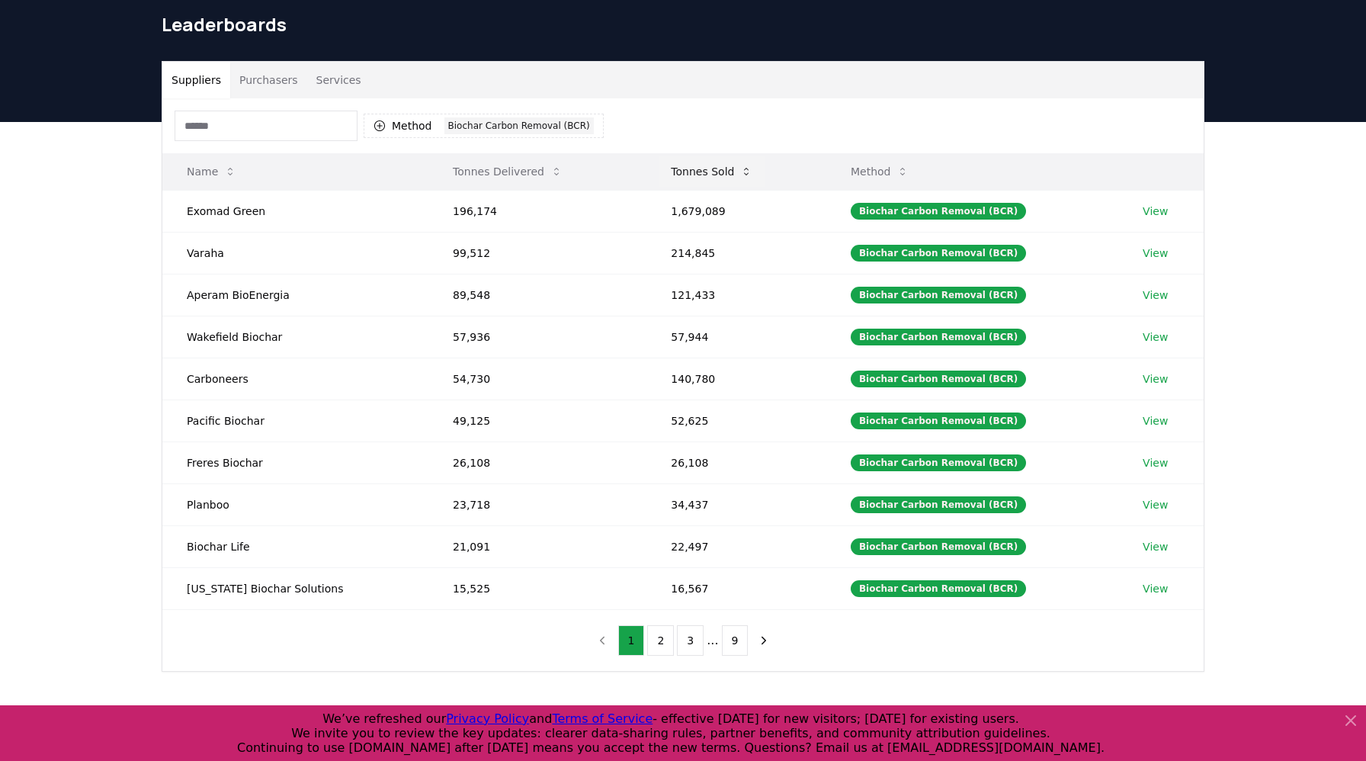
click at [740, 168] on icon at bounding box center [746, 171] width 12 height 12
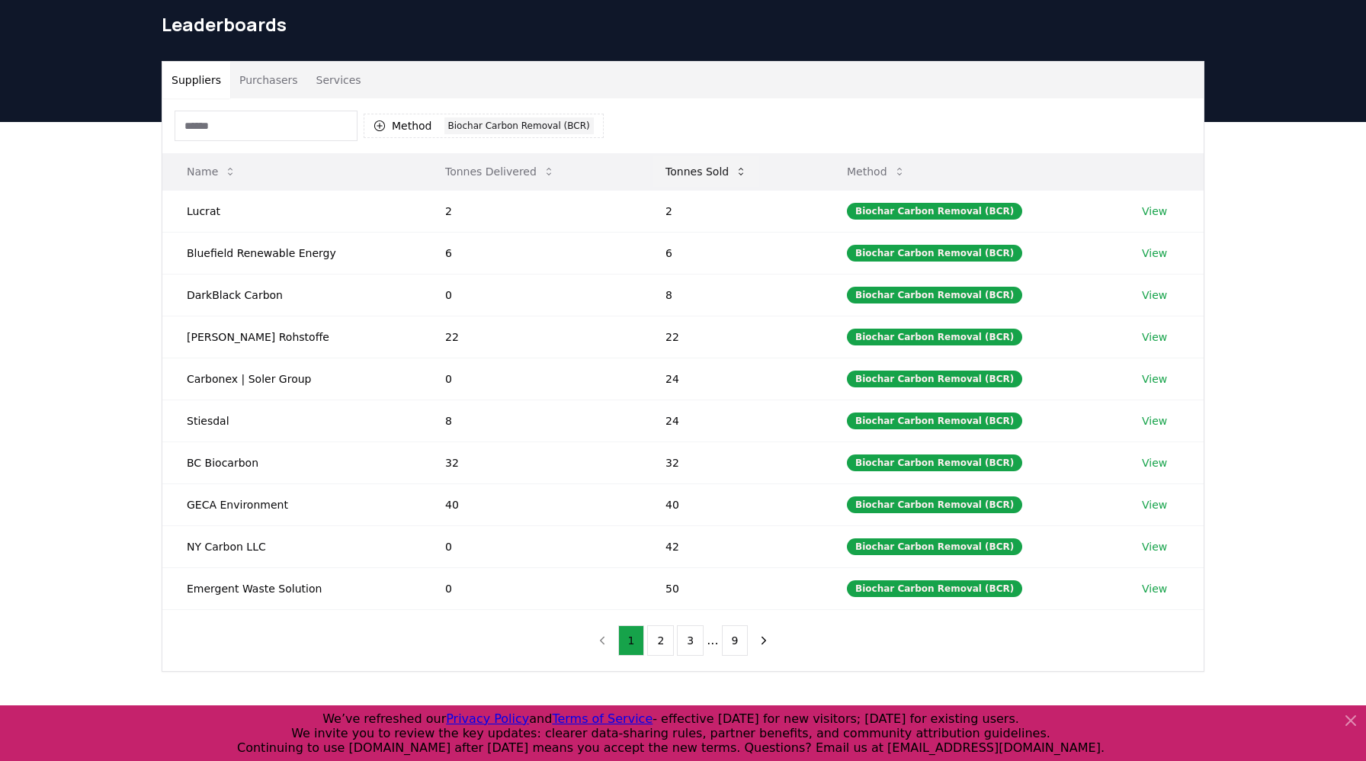
click at [732, 168] on button "Tonnes Sold" at bounding box center [706, 171] width 106 height 30
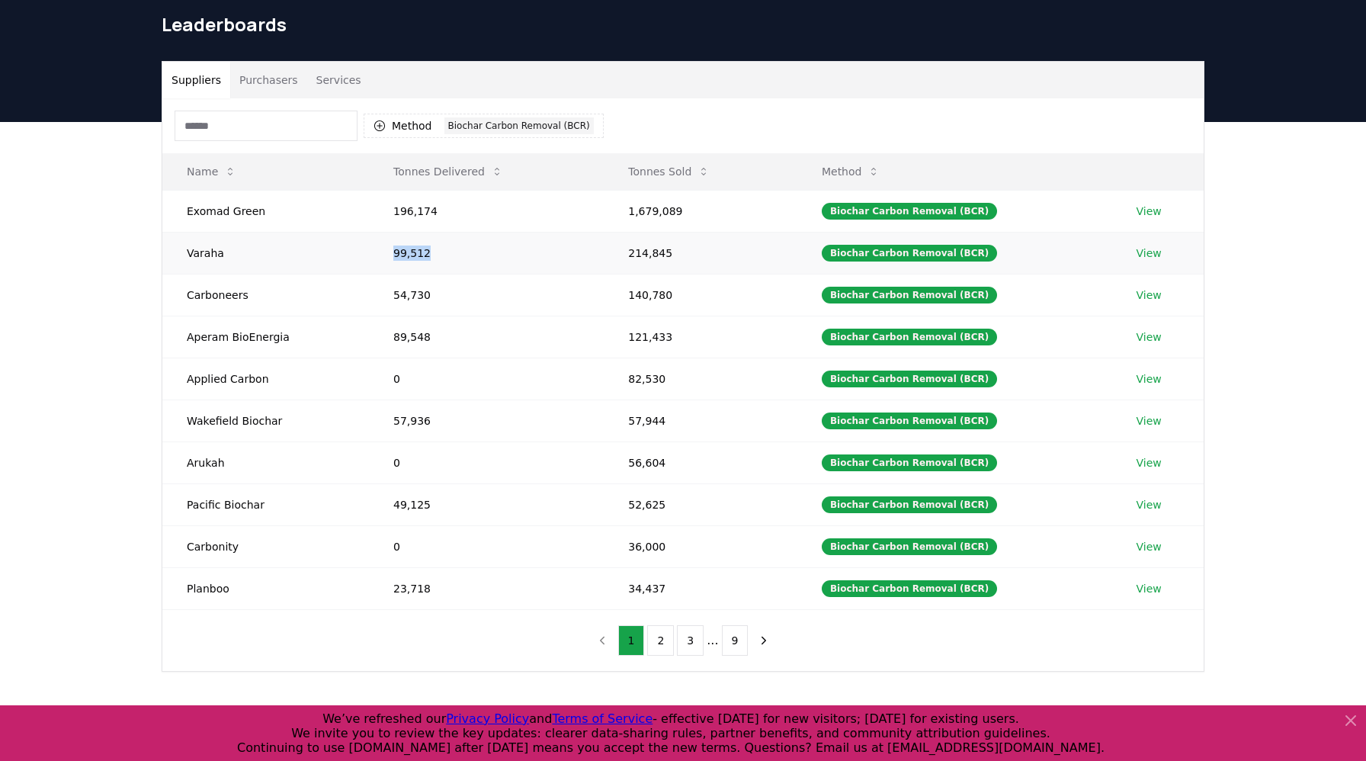
drag, startPoint x: 425, startPoint y: 253, endPoint x: 388, endPoint y: 253, distance: 37.4
click at [388, 253] on td "99,512" at bounding box center [486, 253] width 235 height 42
copy td "99,512"
drag, startPoint x: 671, startPoint y: 249, endPoint x: 616, endPoint y: 252, distance: 55.0
click at [616, 252] on td "214,845" at bounding box center [701, 253] width 194 height 42
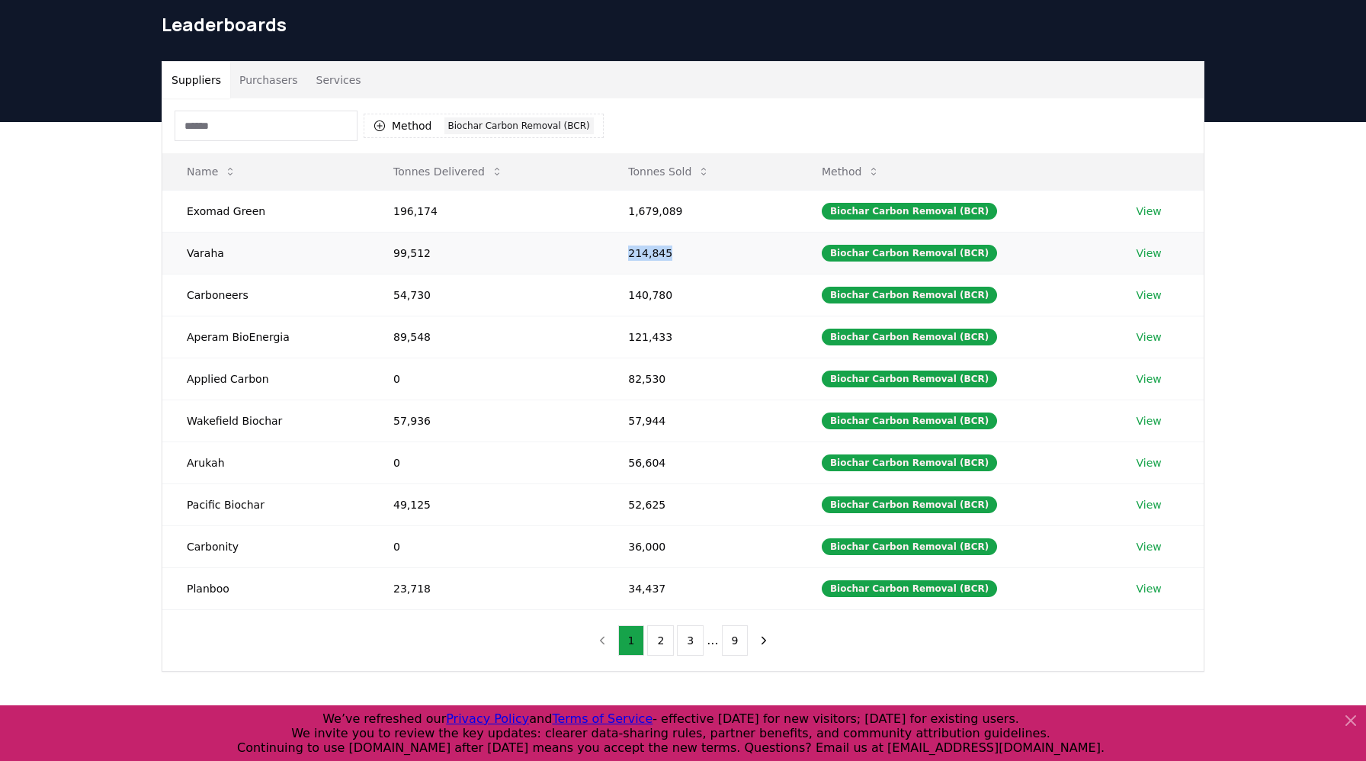
copy td "214,845"
